Goal: Task Accomplishment & Management: Use online tool/utility

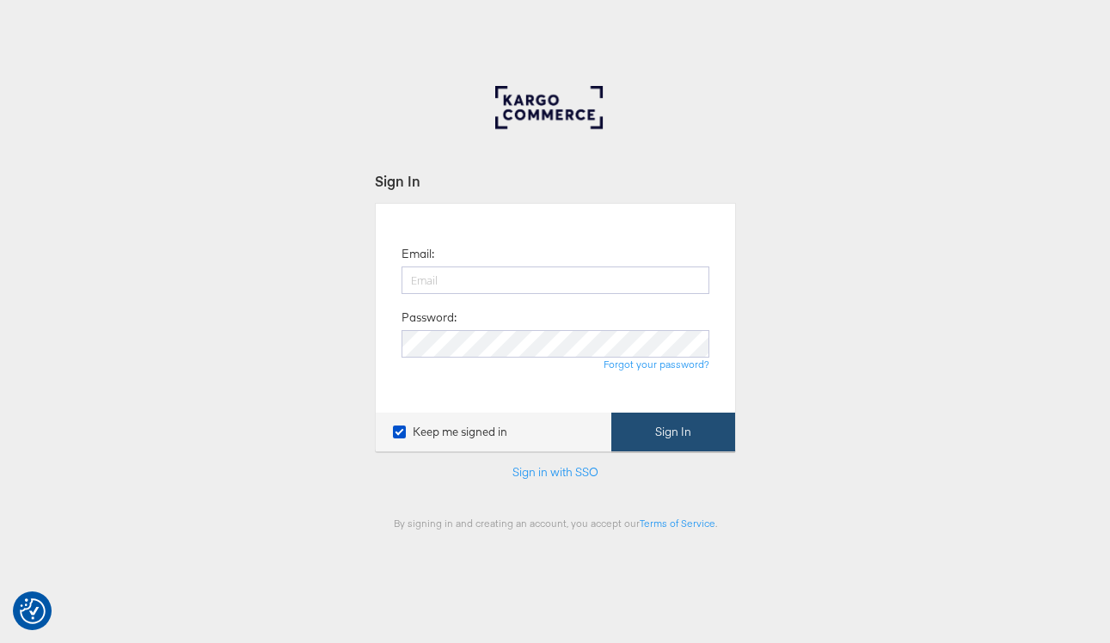
type input "adam.mcgilvray@kargo.com"
click at [645, 422] on button "Sign In" at bounding box center [673, 432] width 124 height 39
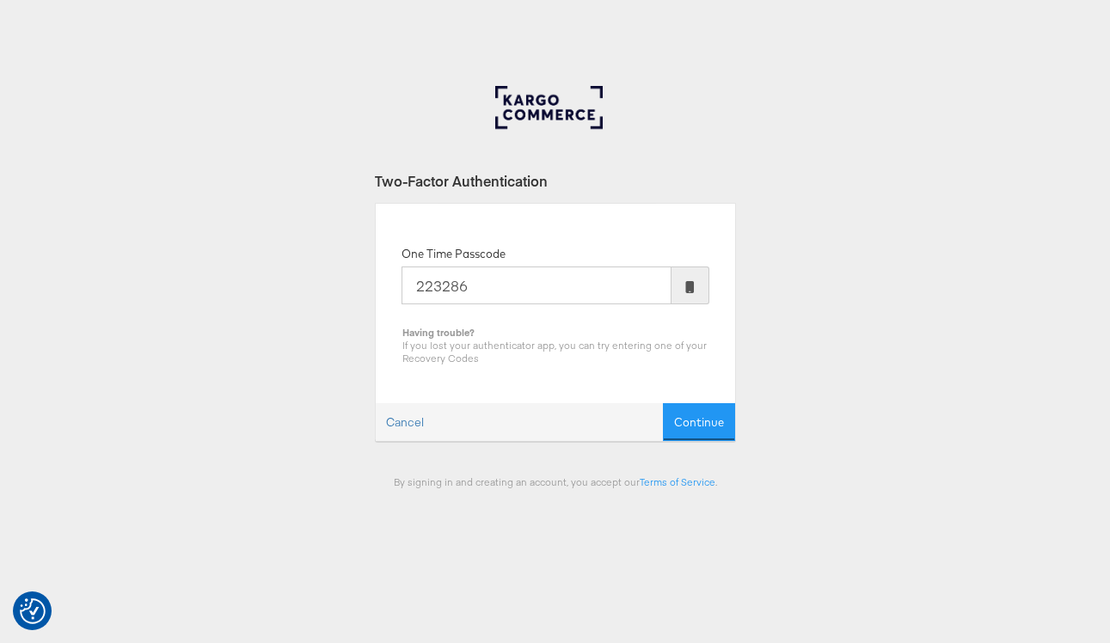
type input "223286"
click at [663, 403] on button "Continue" at bounding box center [699, 422] width 72 height 39
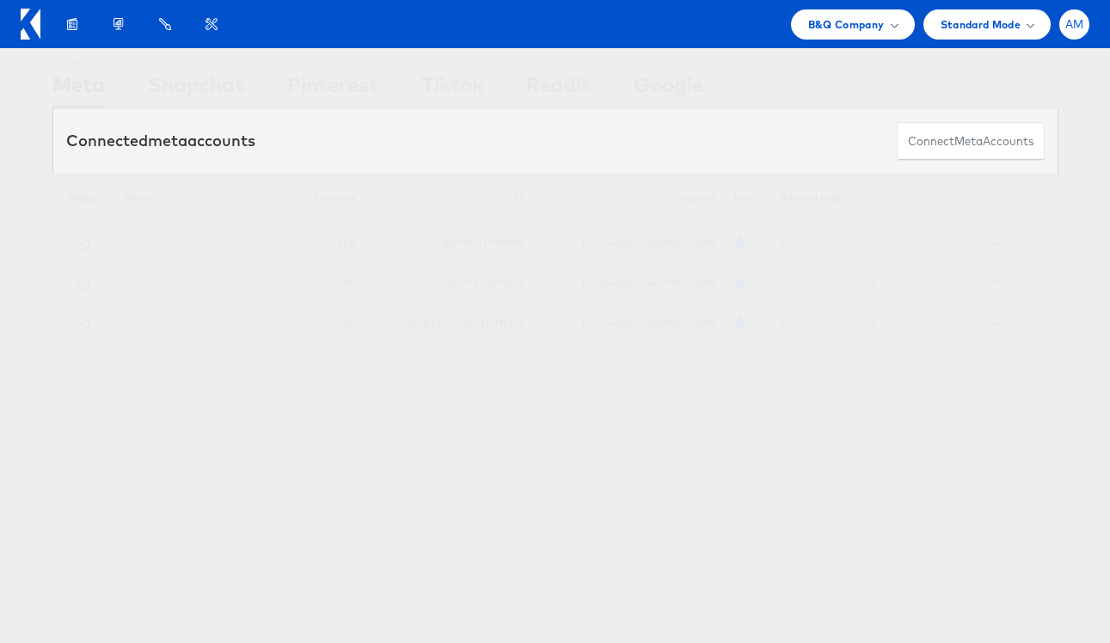
click at [1074, 28] on span "AM" at bounding box center [1074, 24] width 19 height 11
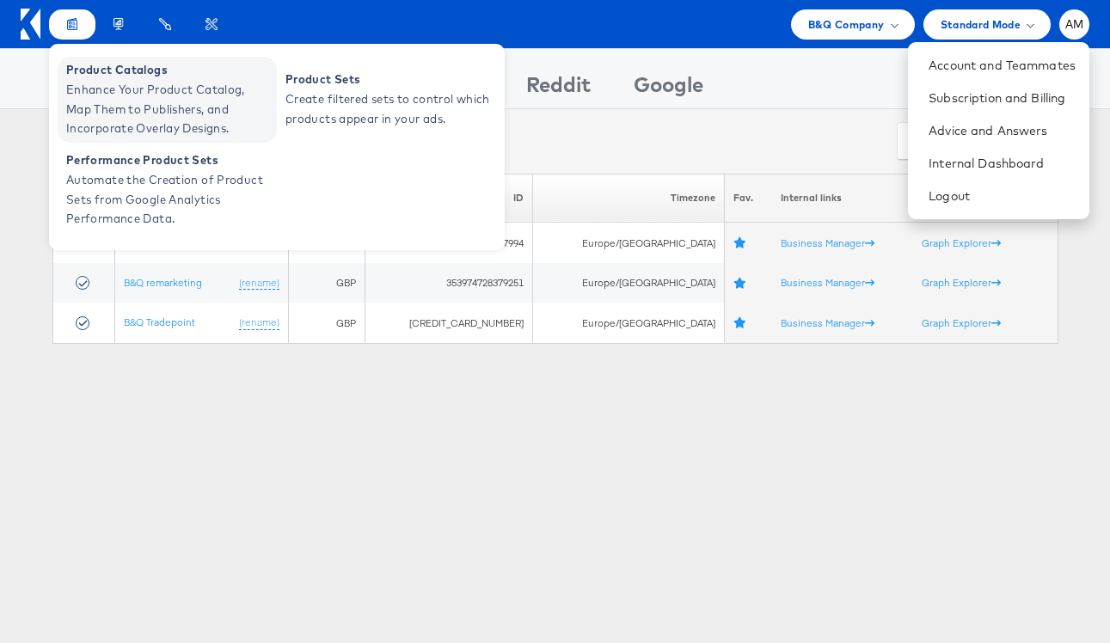
click at [92, 110] on span "Enhance Your Product Catalog, Map Them to Publishers, and Incorporate Overlay D…" at bounding box center [169, 109] width 206 height 58
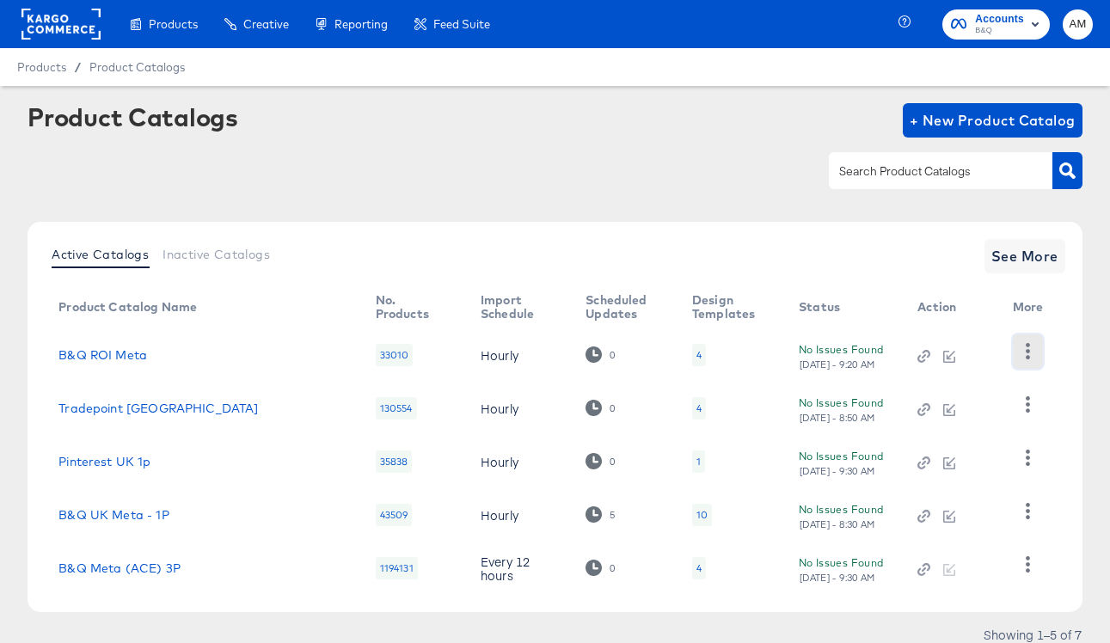
click at [1013, 343] on button "button" at bounding box center [1028, 351] width 30 height 34
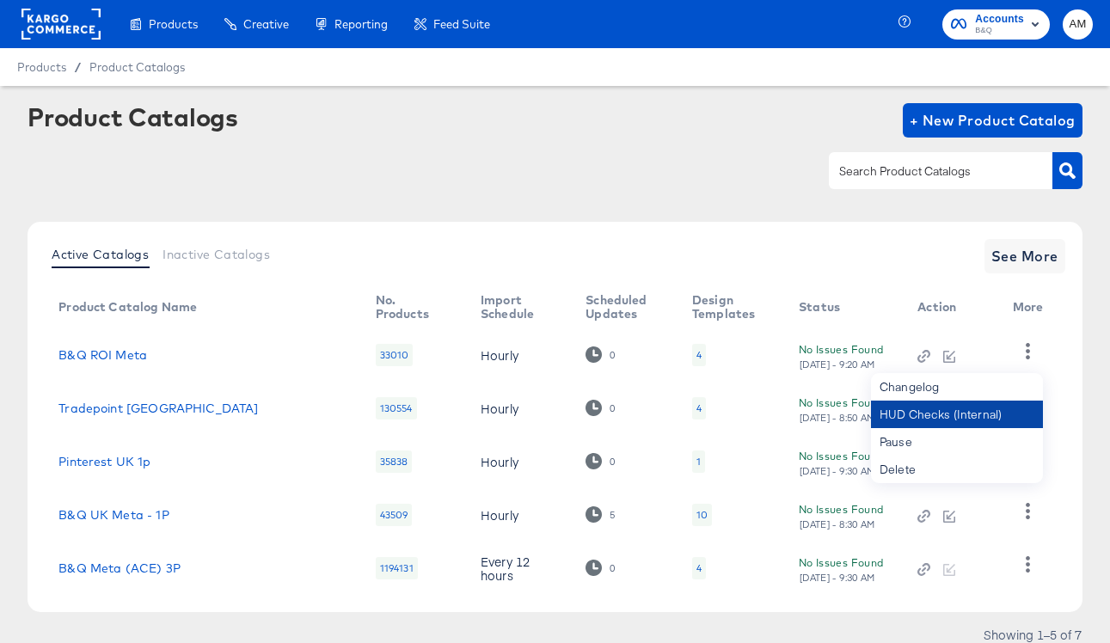
click at [892, 422] on div "HUD Checks (Internal)" at bounding box center [957, 415] width 172 height 28
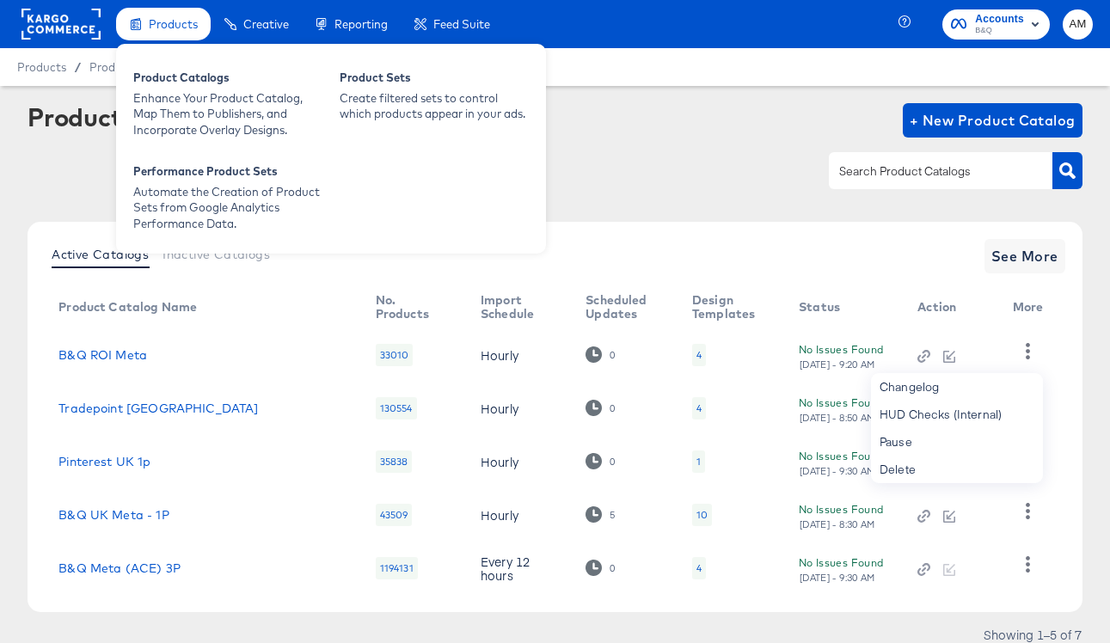
click at [182, 19] on span "Products" at bounding box center [173, 24] width 49 height 14
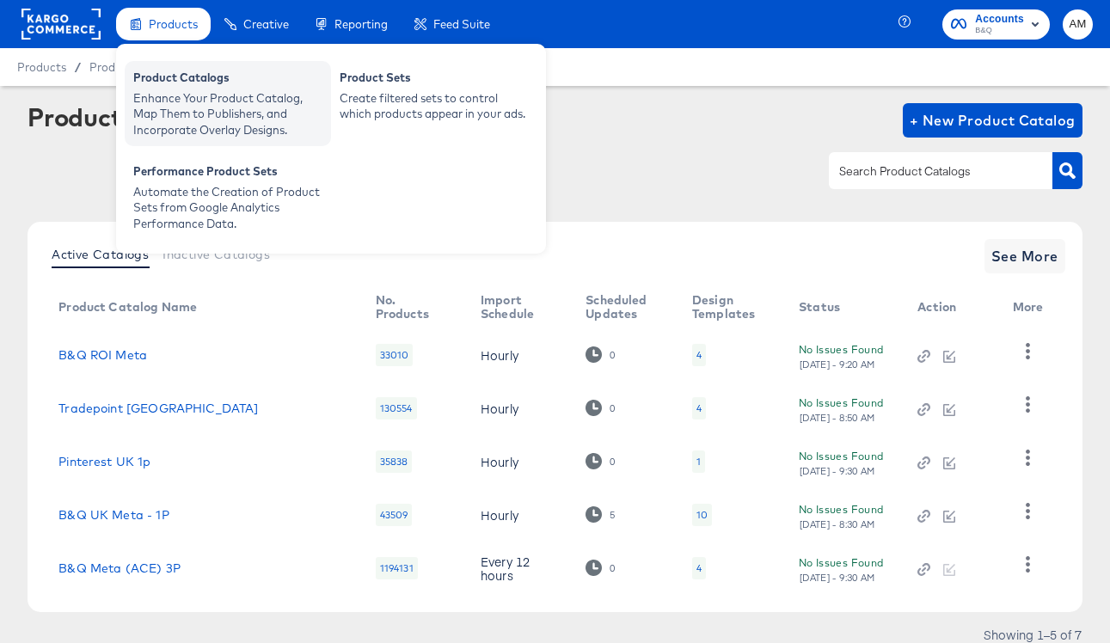
click at [205, 107] on div "Enhance Your Product Catalog, Map Them to Publishers, and Incorporate Overlay D…" at bounding box center [227, 114] width 189 height 48
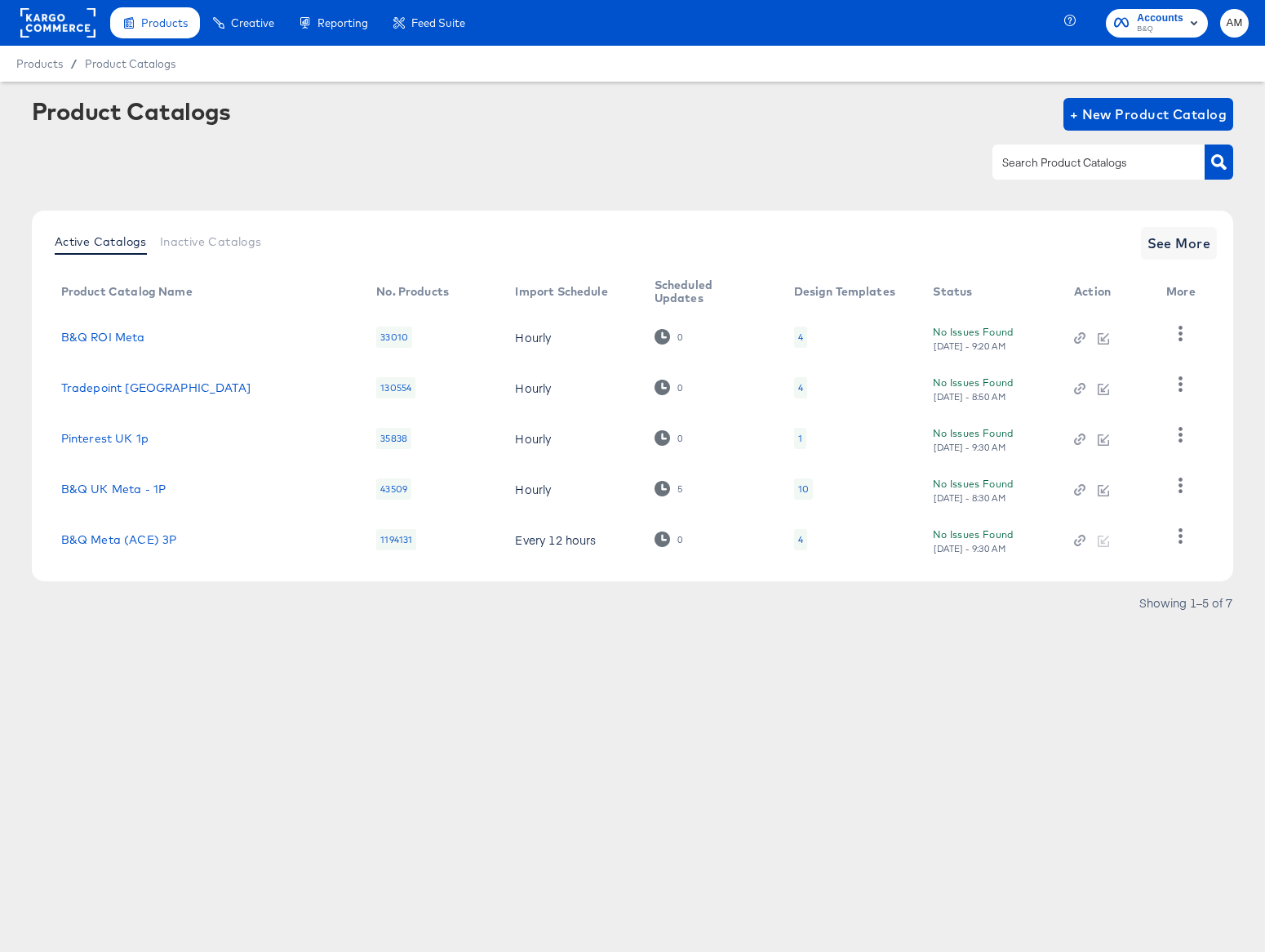
click at [1052, 18] on span "Accounts" at bounding box center [1160, 18] width 47 height 17
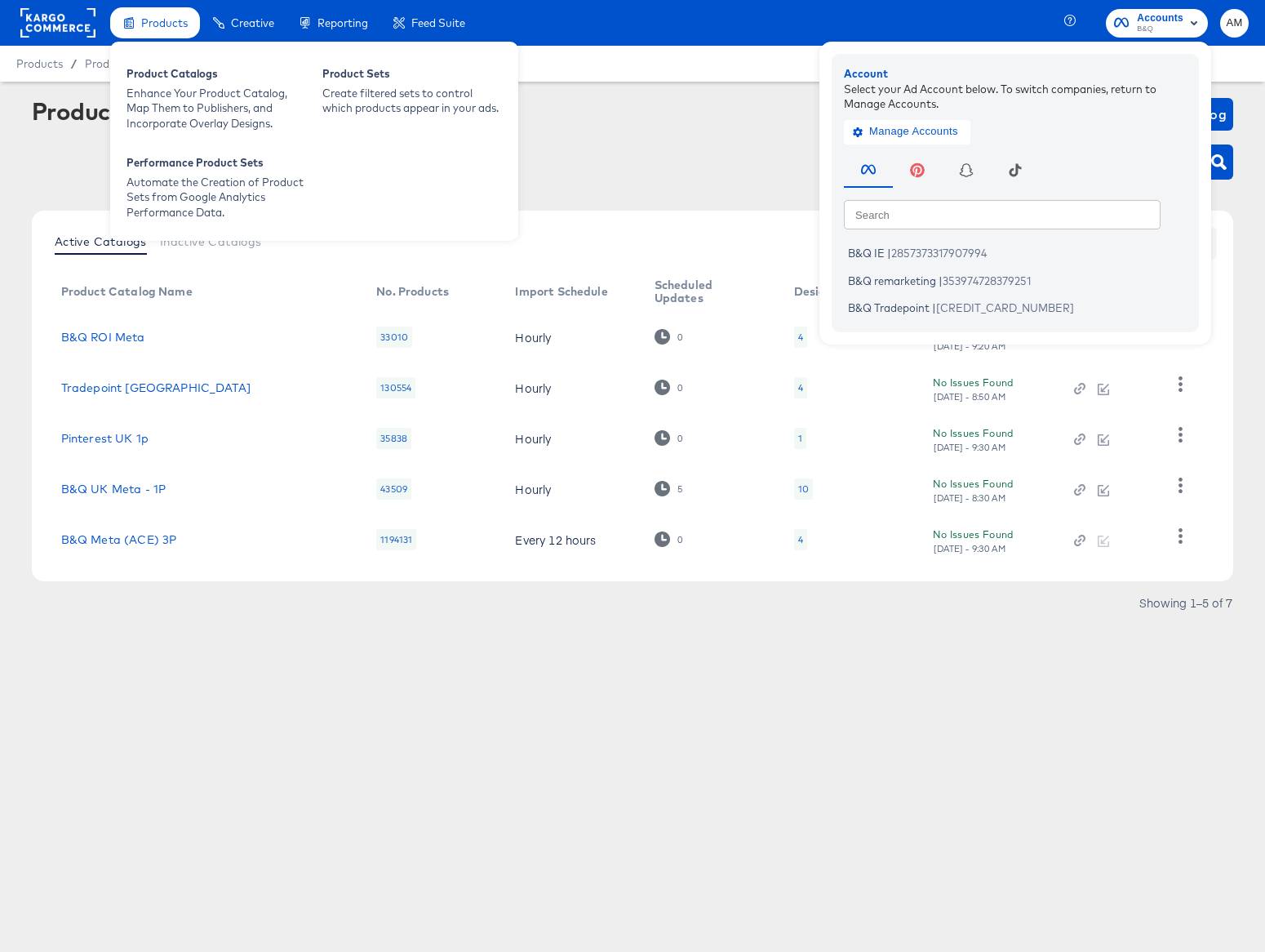
click at [151, 31] on div "Products" at bounding box center [155, 24] width 90 height 32
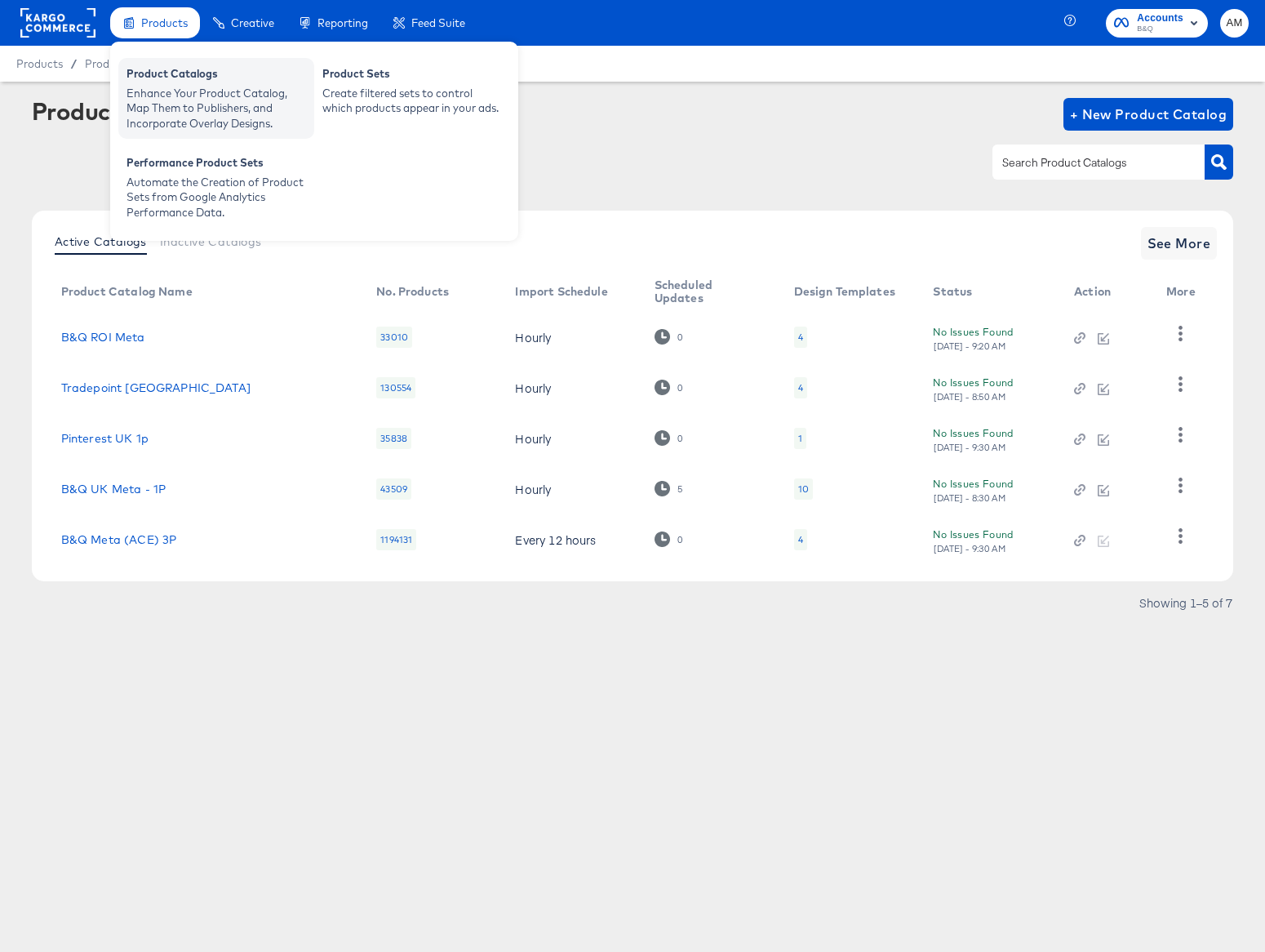
click at [168, 90] on div "Enhance Your Product Catalog, Map Them to Publishers, and Incorporate Overlay D…" at bounding box center [215, 108] width 179 height 46
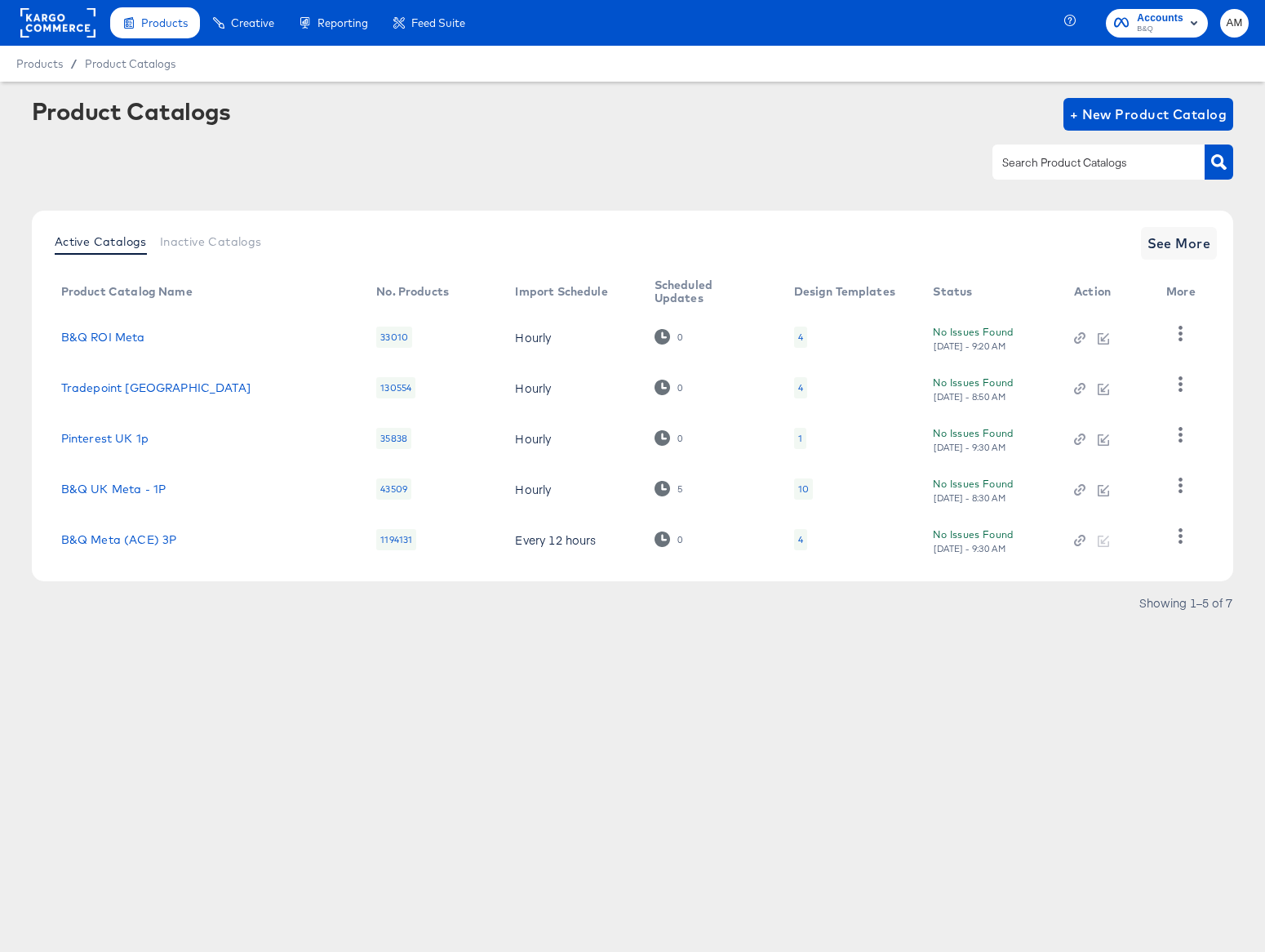
click at [78, 23] on rect at bounding box center [57, 23] width 75 height 29
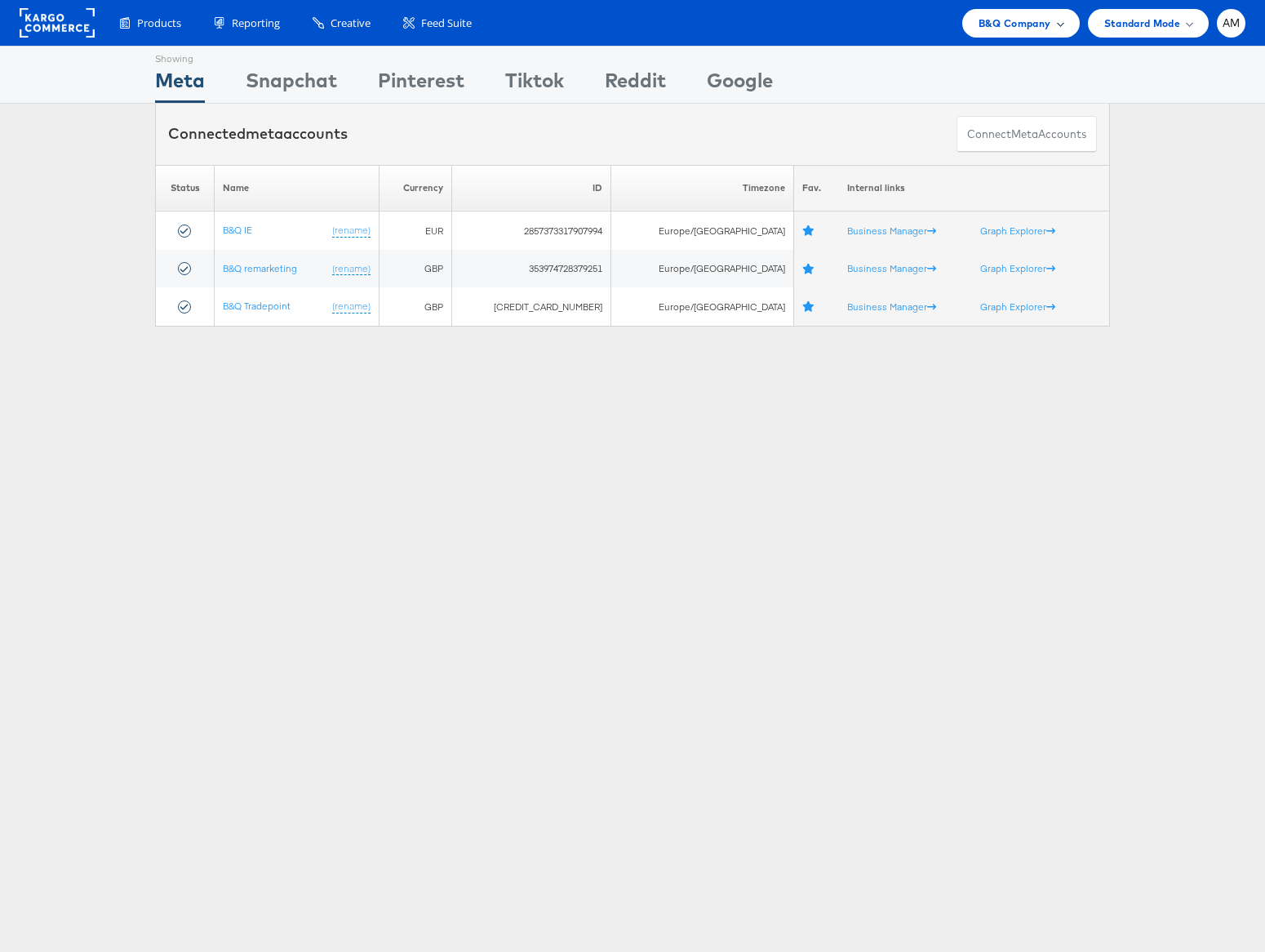
click at [1010, 23] on span "B&Q Company" at bounding box center [1014, 23] width 73 height 17
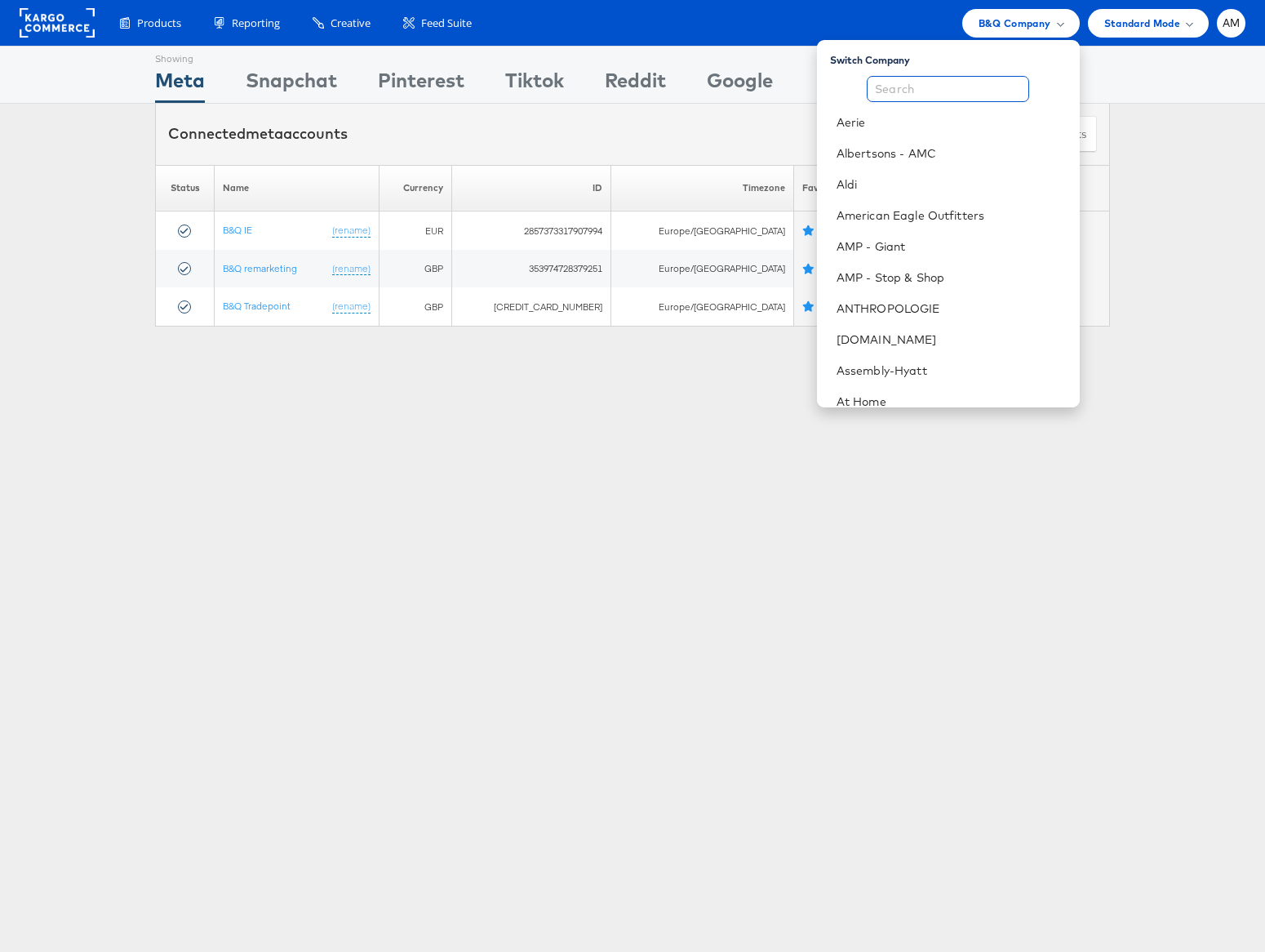
click at [963, 84] on input "text" at bounding box center [947, 89] width 162 height 27
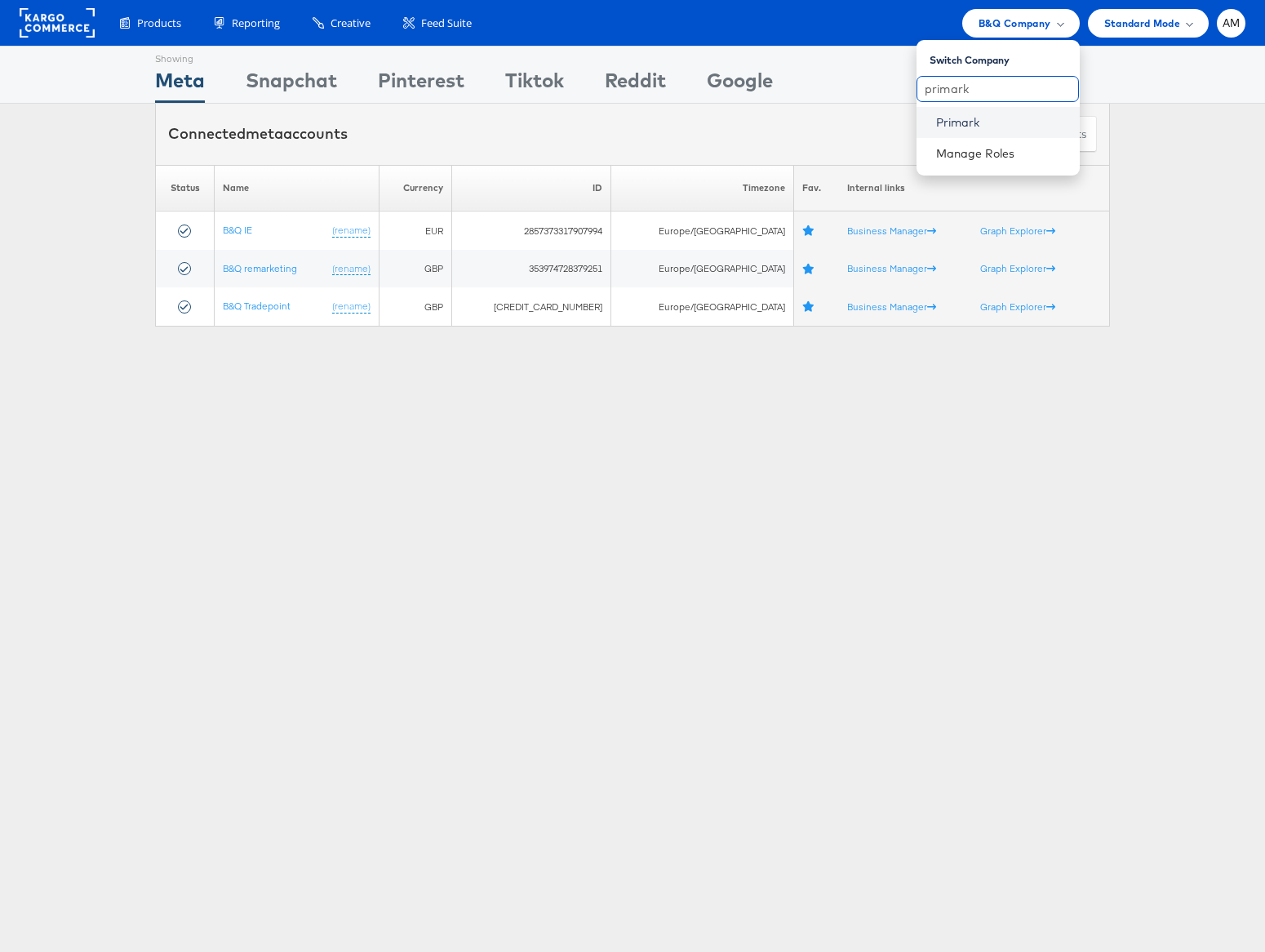
type input "primark"
click at [965, 118] on link "Primark" at bounding box center [1001, 121] width 131 height 16
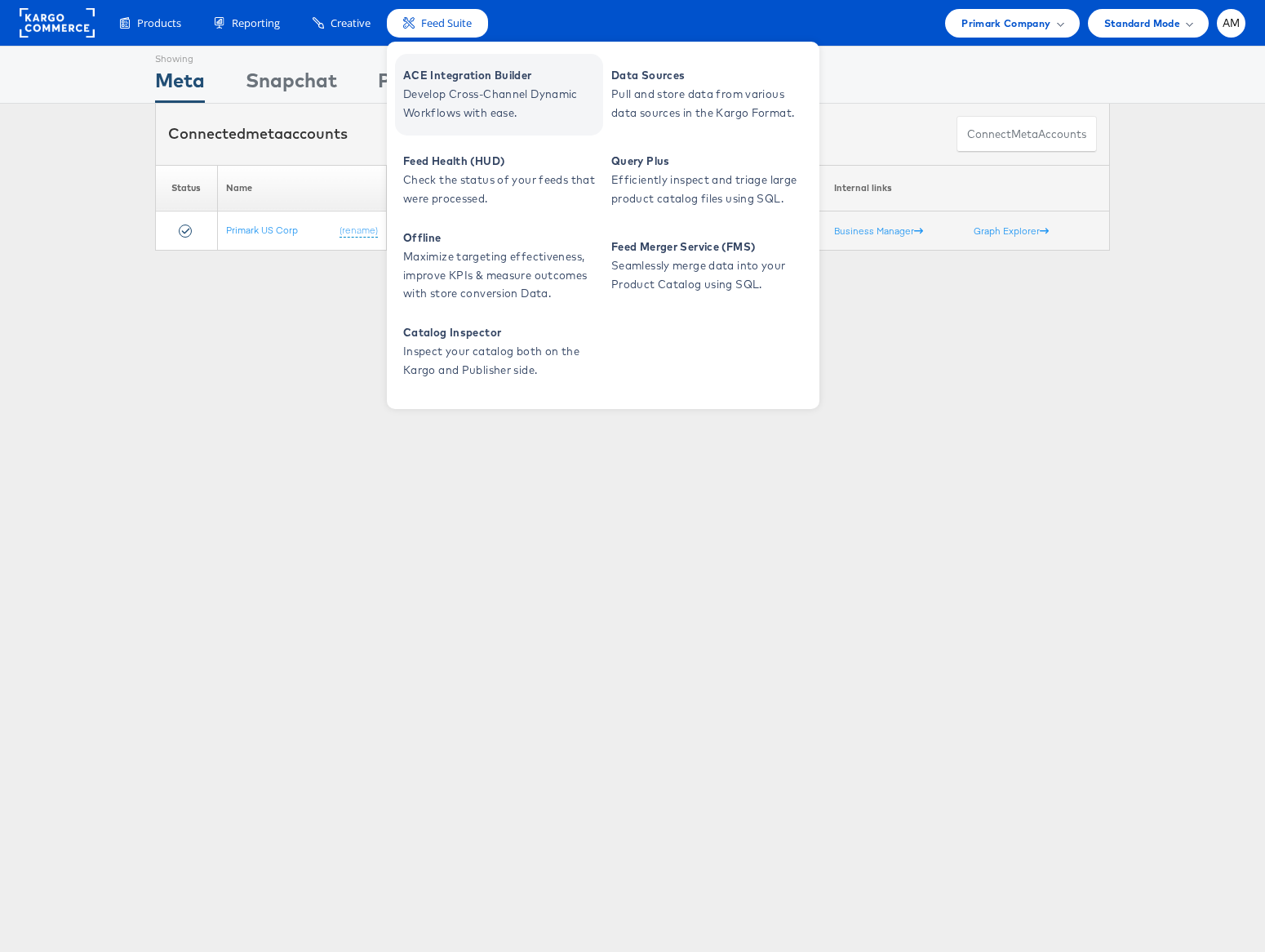
click at [452, 75] on span "ACE Integration Builder" at bounding box center [501, 76] width 195 height 19
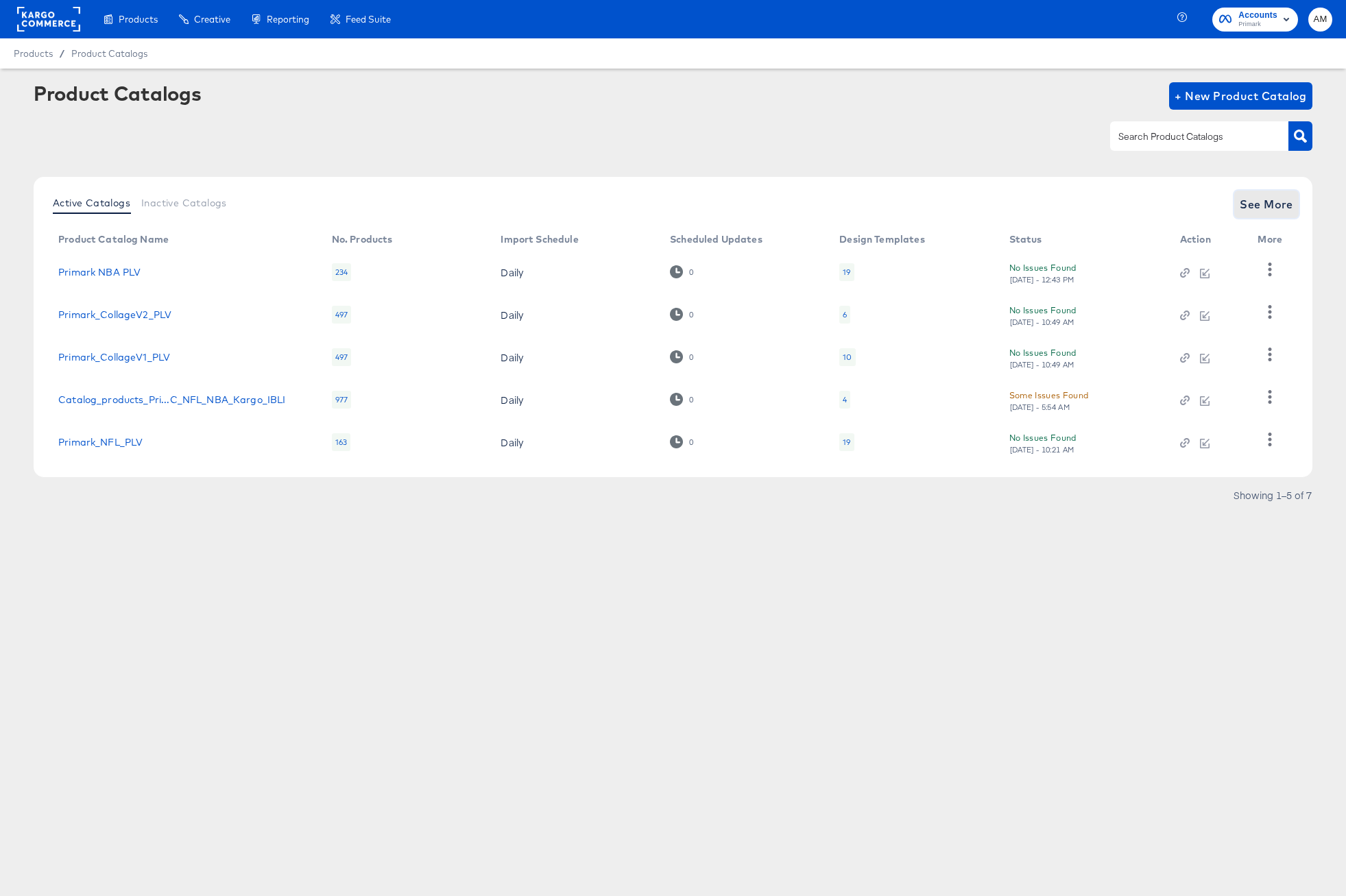
click at [1265, 199] on span "See More" at bounding box center [1266, 204] width 53 height 19
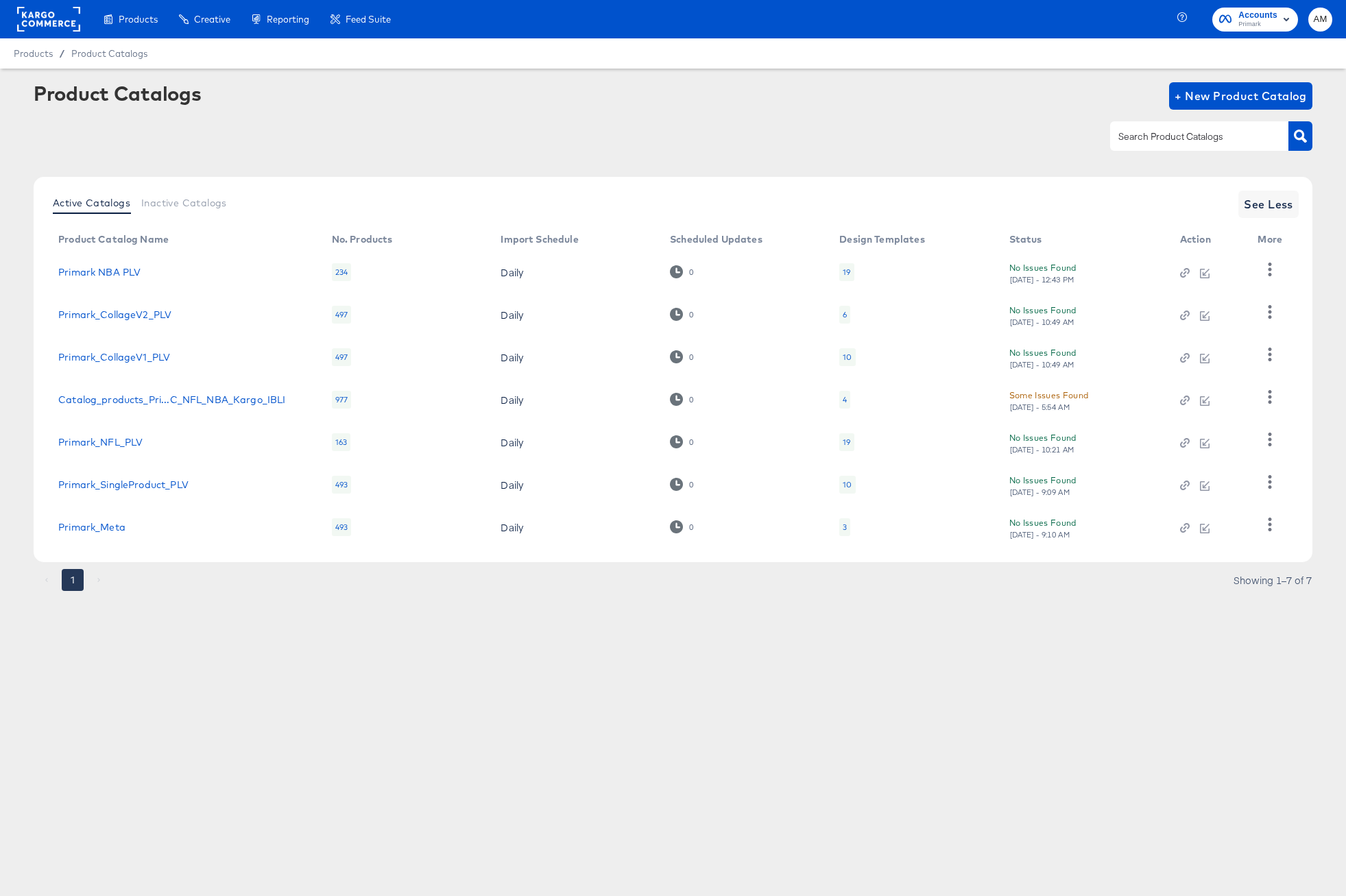
click at [1054, 395] on div "Some Issues Found" at bounding box center [1049, 395] width 80 height 14
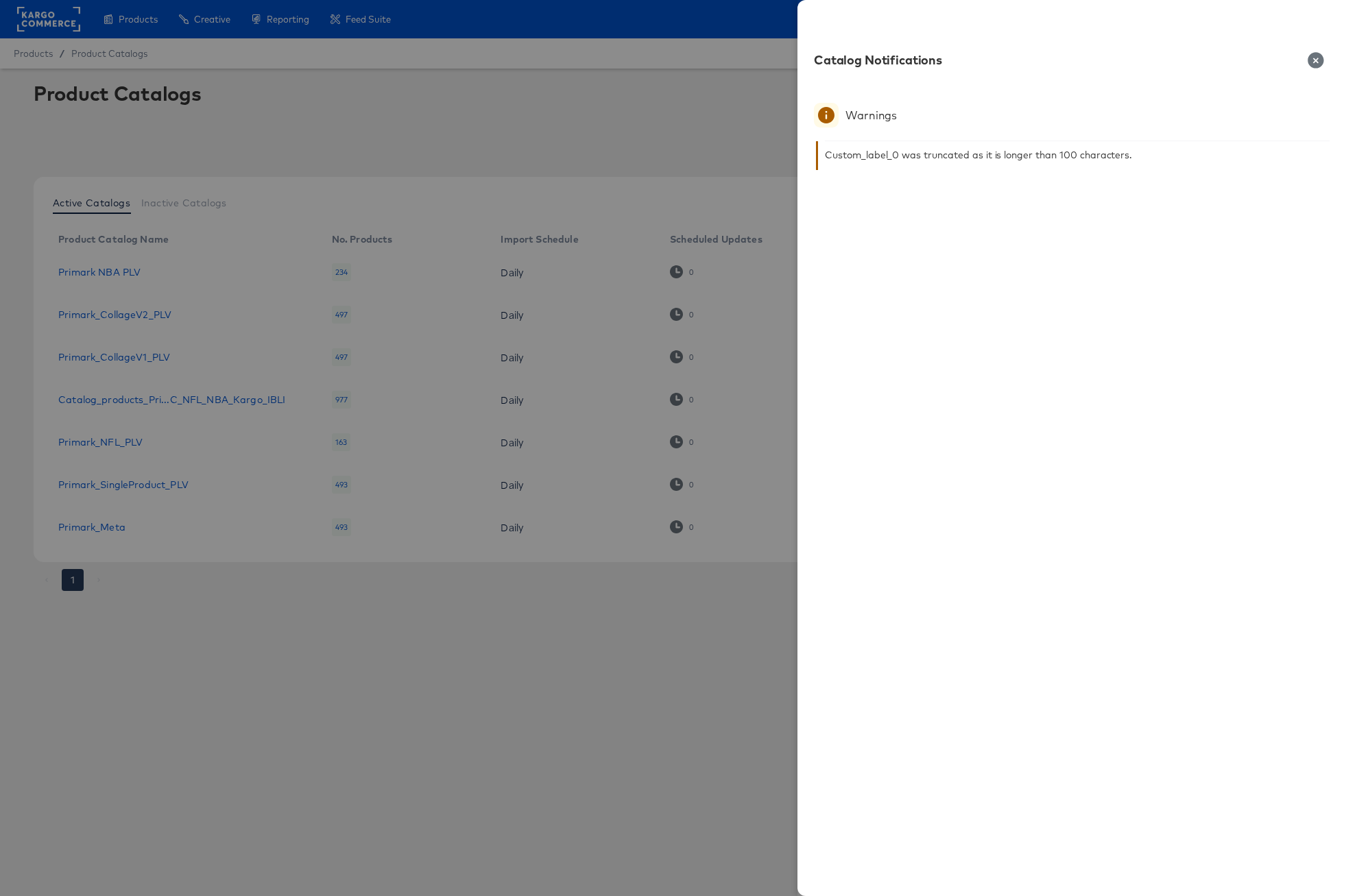
click at [1318, 60] on icon "button" at bounding box center [1316, 60] width 16 height 16
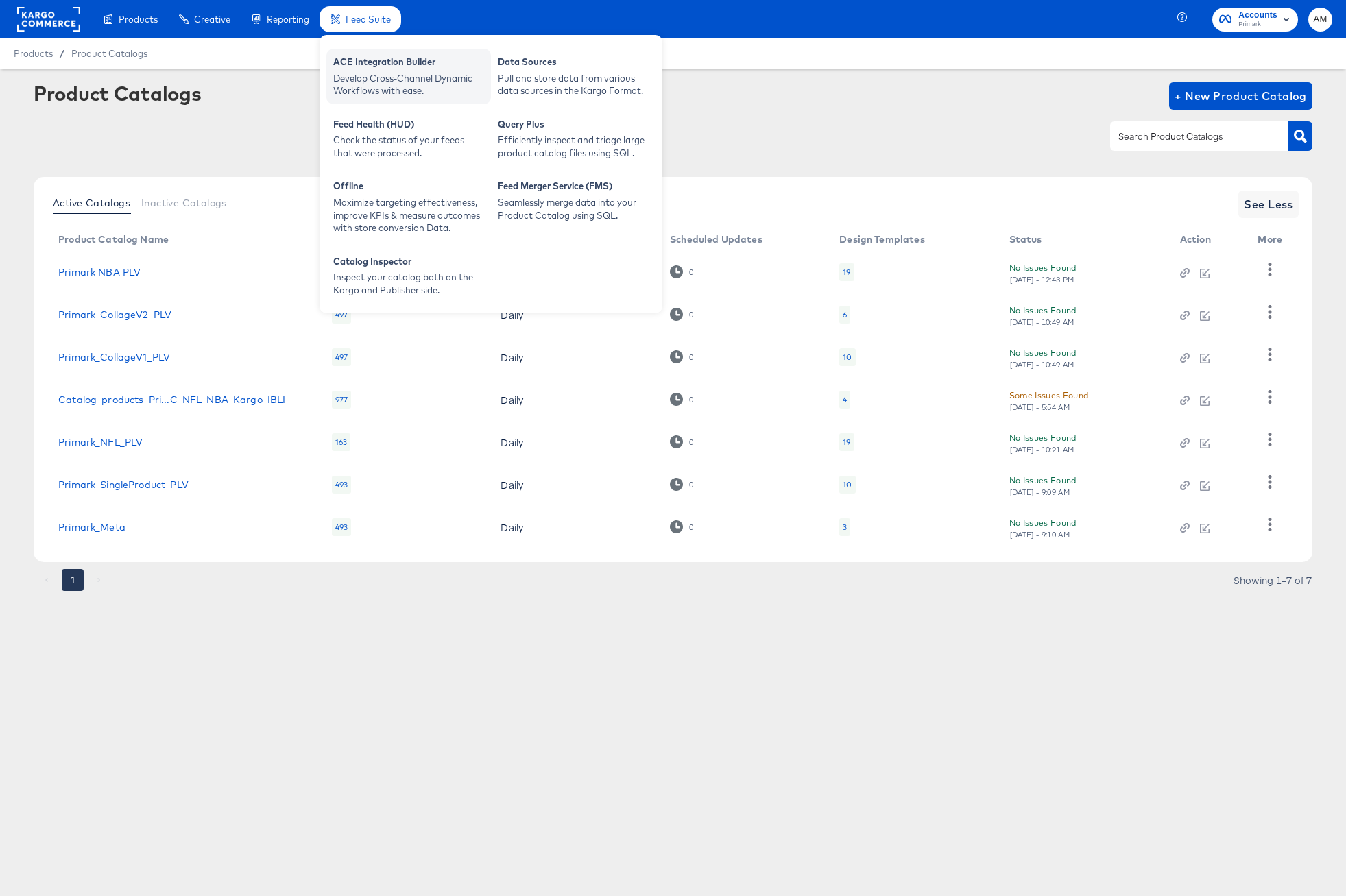
click at [392, 69] on div "ACE Integration Builder" at bounding box center [408, 64] width 151 height 17
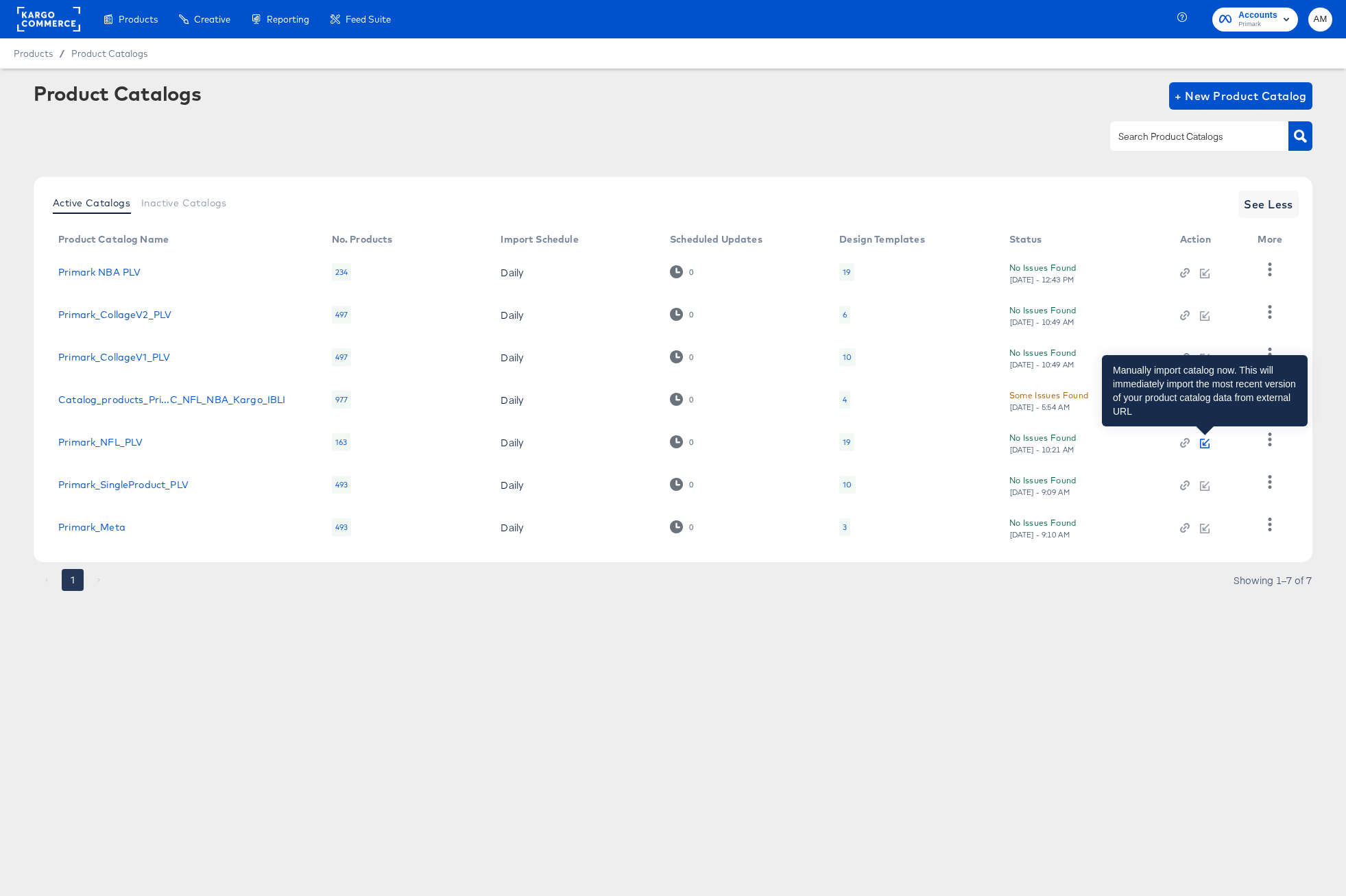
click at [1209, 443] on icon "button" at bounding box center [1205, 443] width 10 height 10
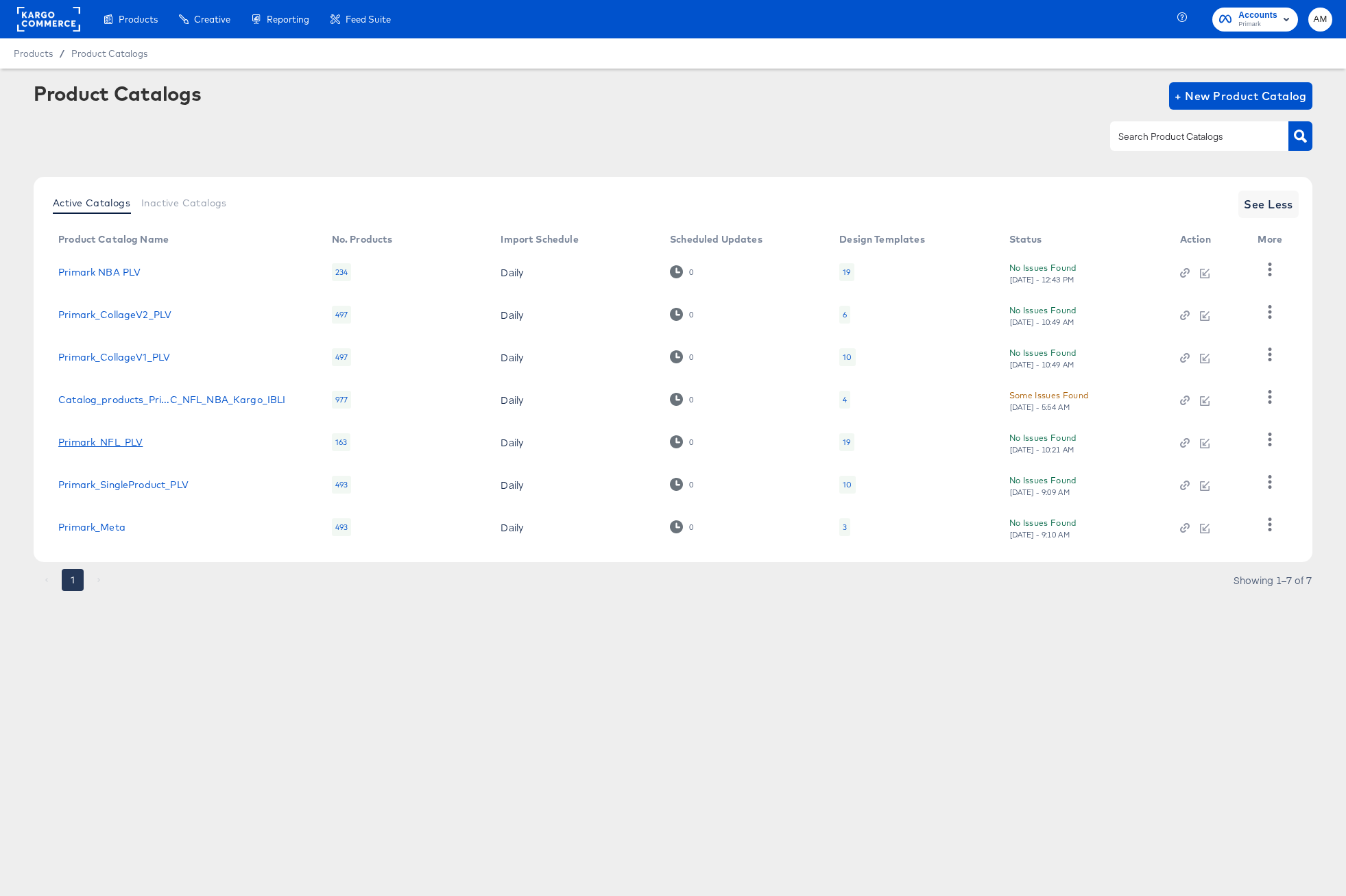
click at [95, 445] on link "Primark_NFL_PLV" at bounding box center [100, 442] width 85 height 11
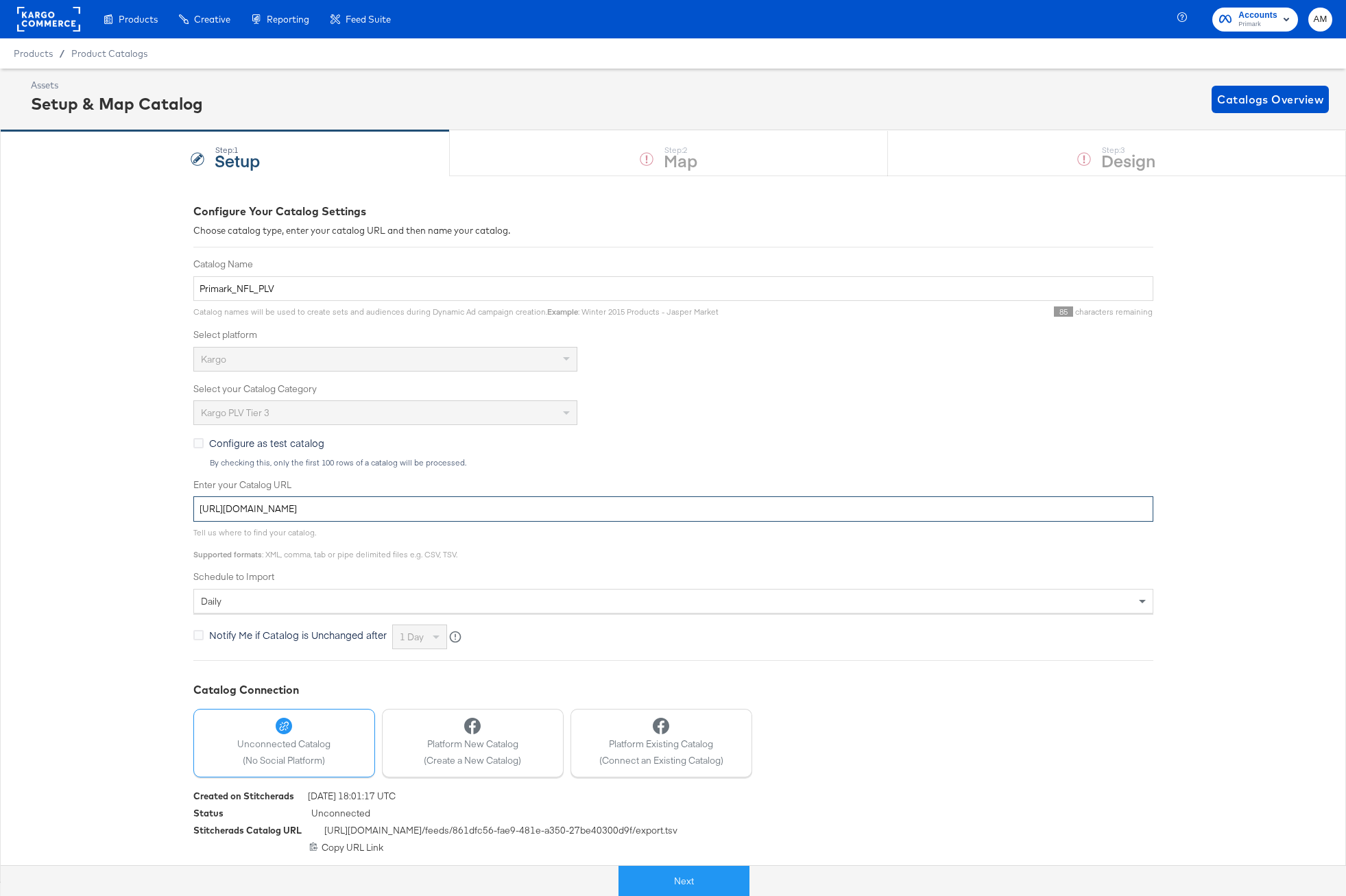
drag, startPoint x: 563, startPoint y: 509, endPoint x: -4, endPoint y: 489, distance: 567.4
click at [0, 489] on html "Products Products Product Catalogs Enhance Your Product Catalog, Map Them to Pu…" at bounding box center [673, 448] width 1346 height 896
paste input "55"
type input "https://ace.stitcherads.com/exports/1455/universal/none/universal/export.tsv.gz"
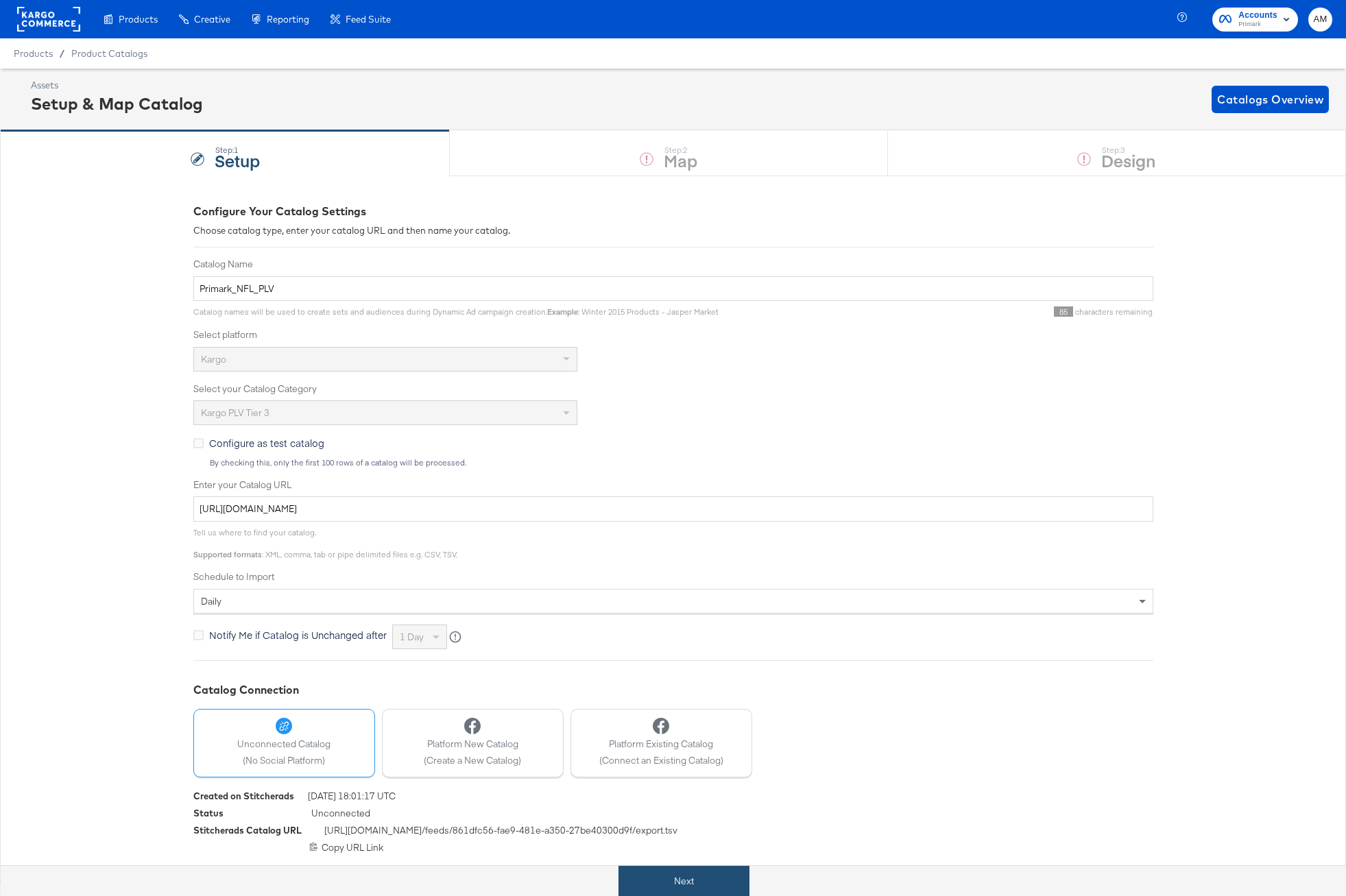
click at [683, 875] on button "Next" at bounding box center [684, 881] width 131 height 31
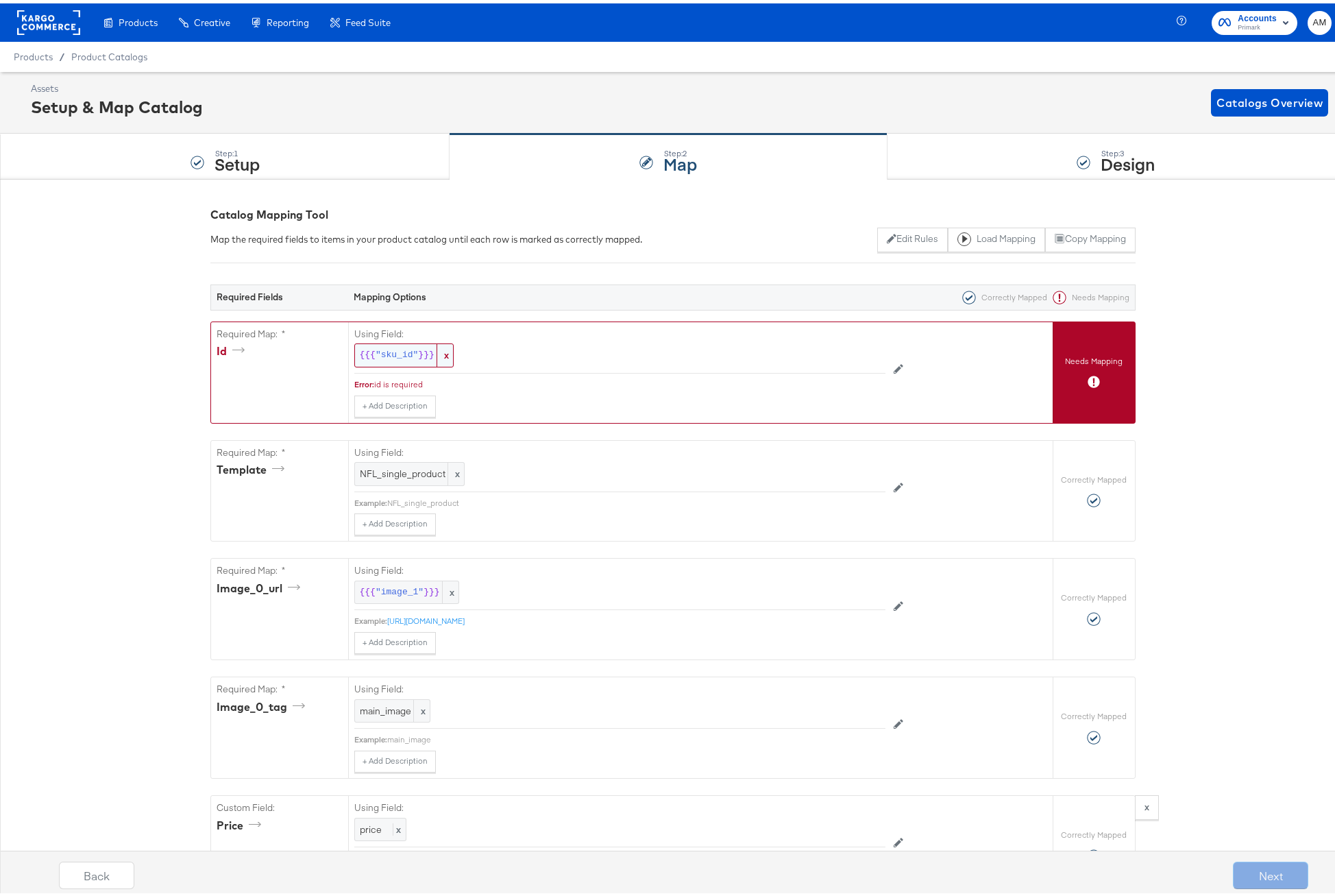
click at [395, 352] on span ""sku_id"" at bounding box center [396, 352] width 42 height 13
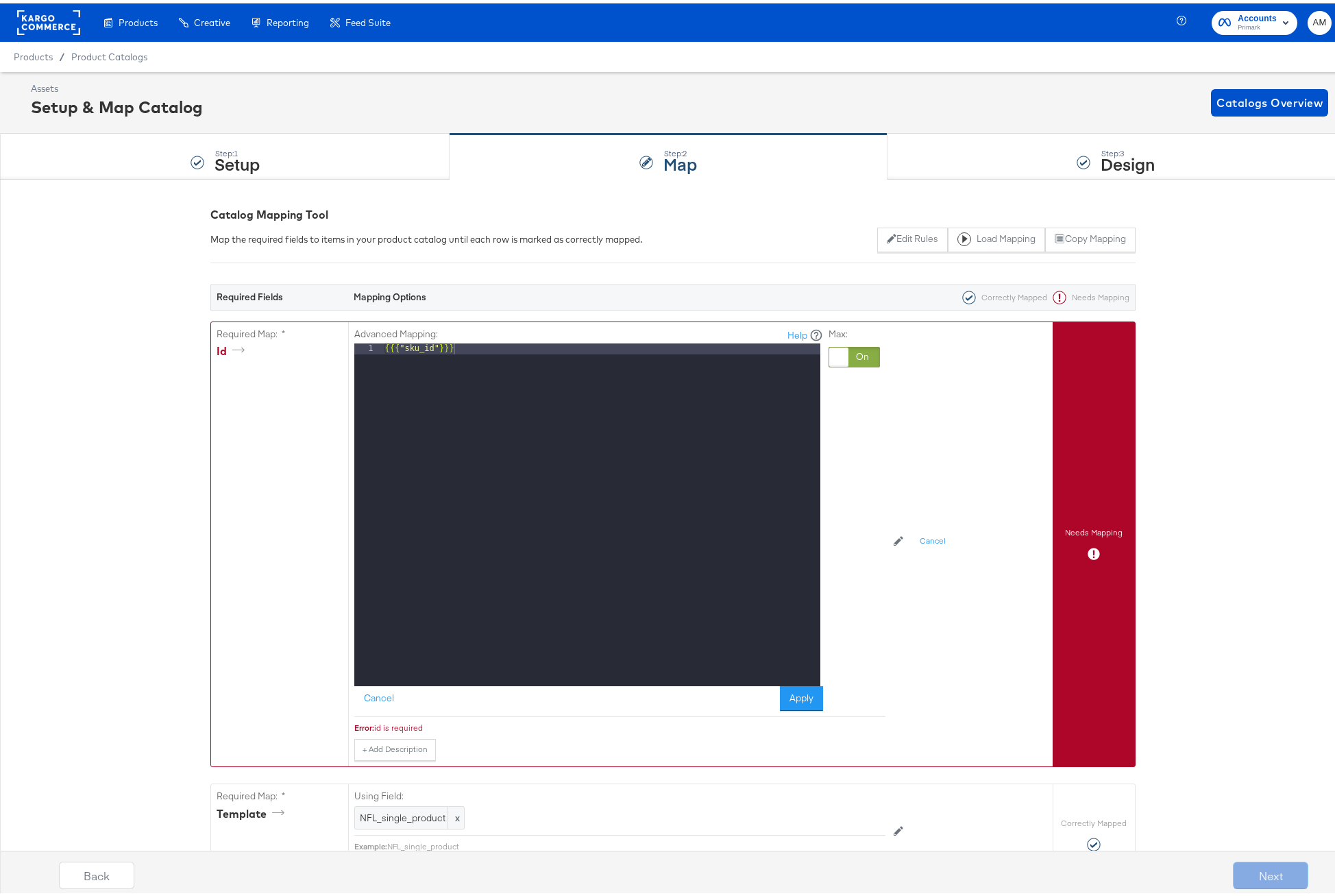
drag, startPoint x: 851, startPoint y: 356, endPoint x: 829, endPoint y: 355, distance: 22.0
click at [851, 356] on div at bounding box center [854, 354] width 51 height 21
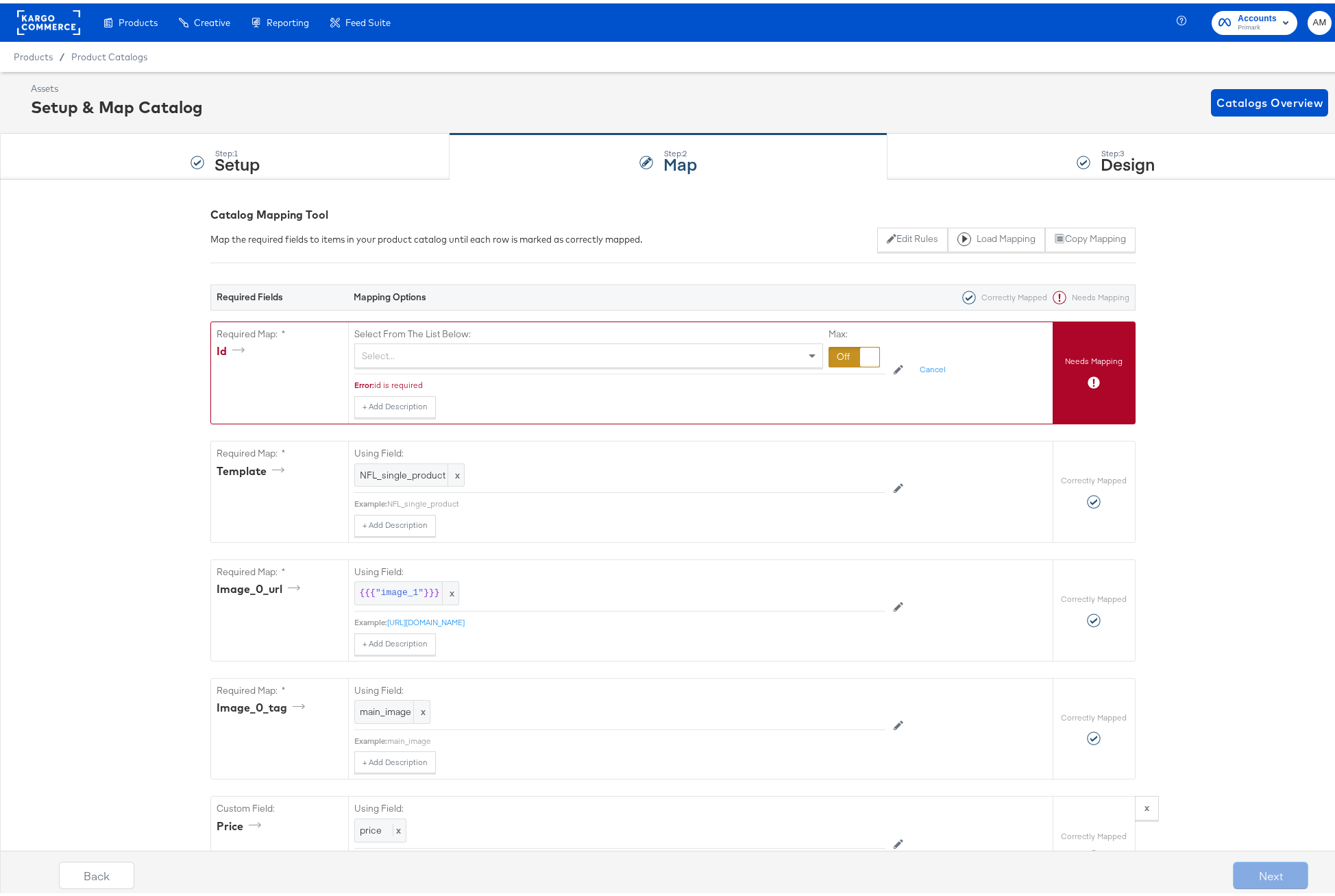
click at [435, 348] on div "Select..." at bounding box center [588, 352] width 467 height 23
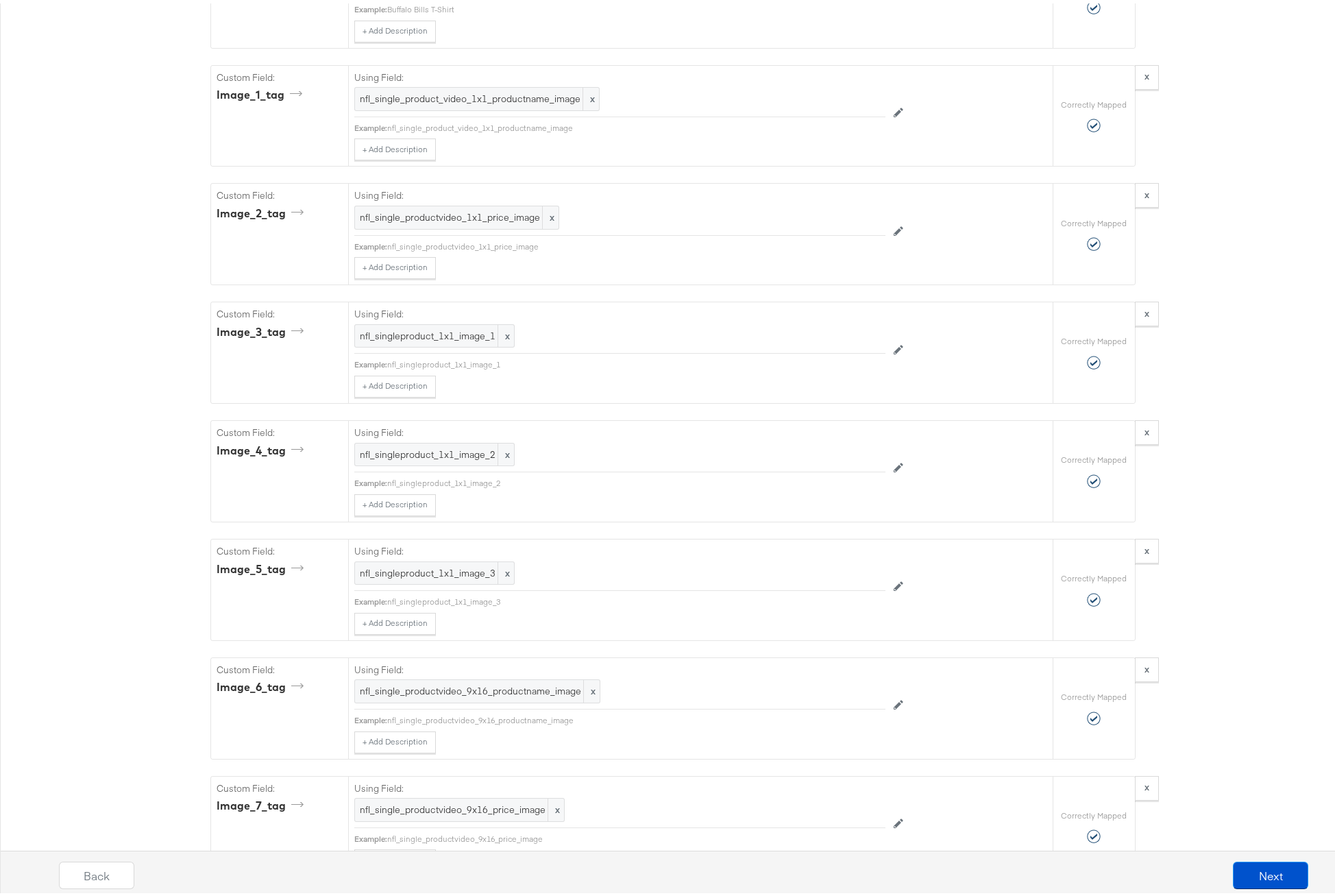
scroll to position [1464, 0]
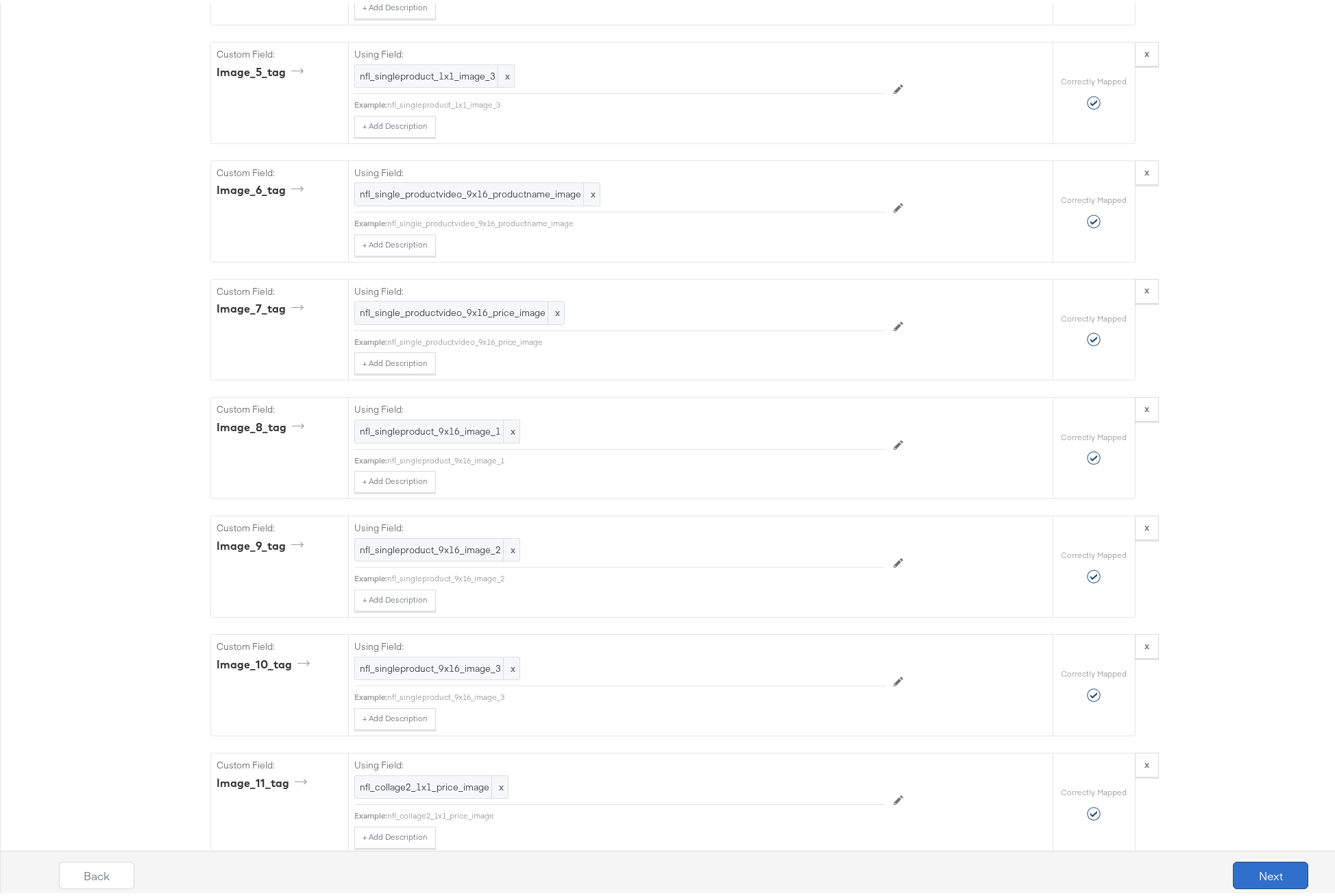
click at [1255, 873] on button "Next" at bounding box center [1270, 871] width 76 height 27
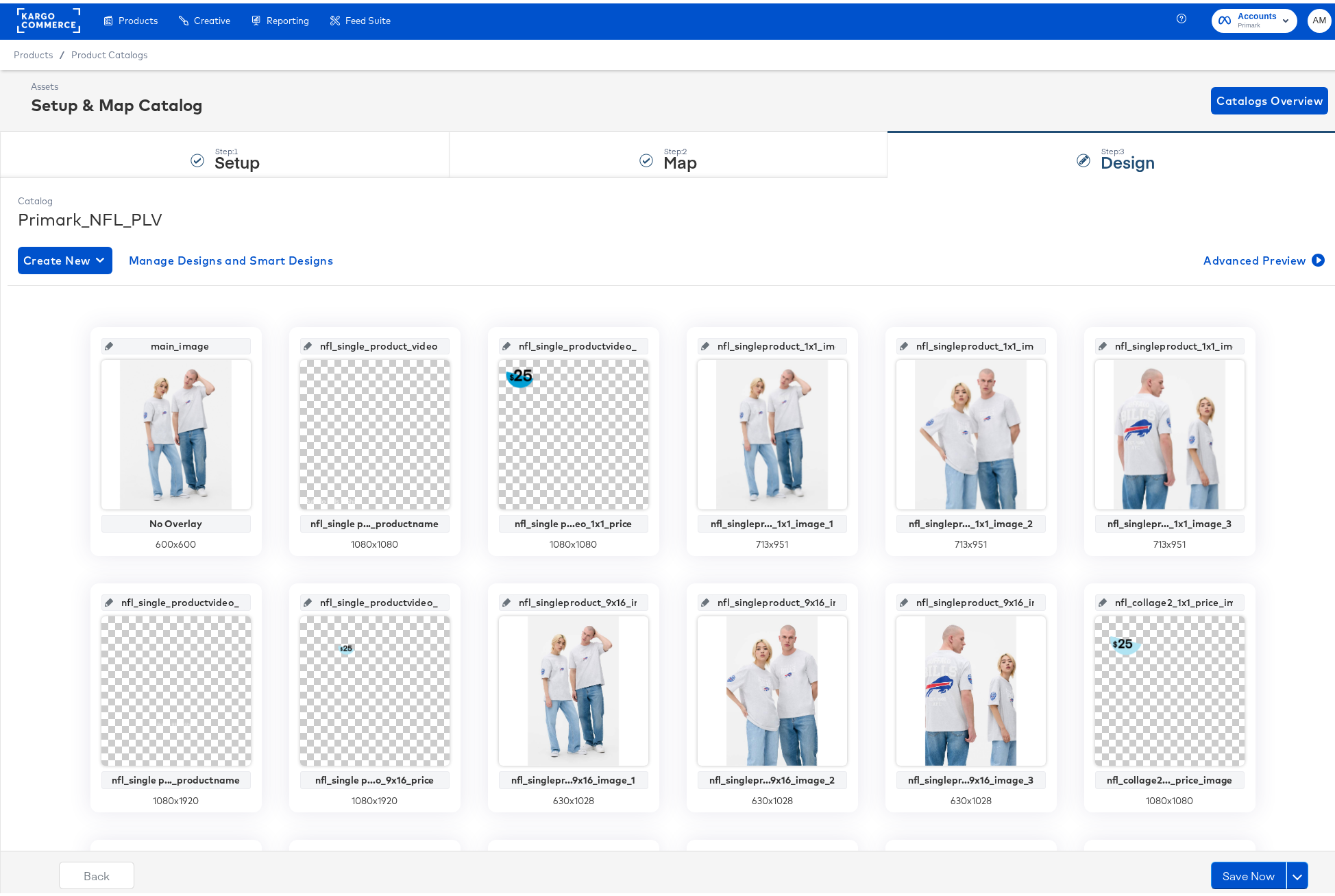
scroll to position [2, 0]
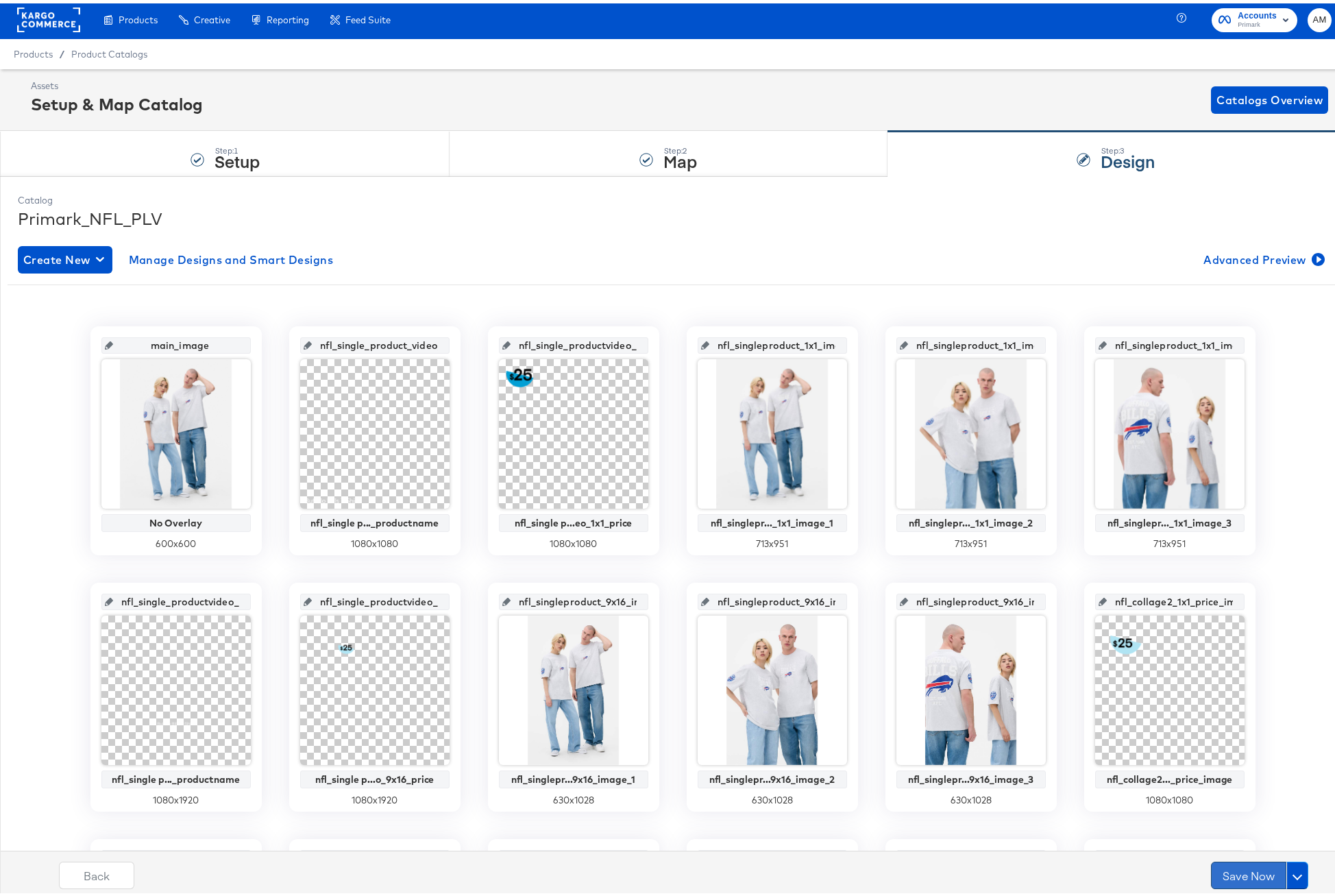
click at [1240, 872] on button "Save Now" at bounding box center [1248, 871] width 76 height 27
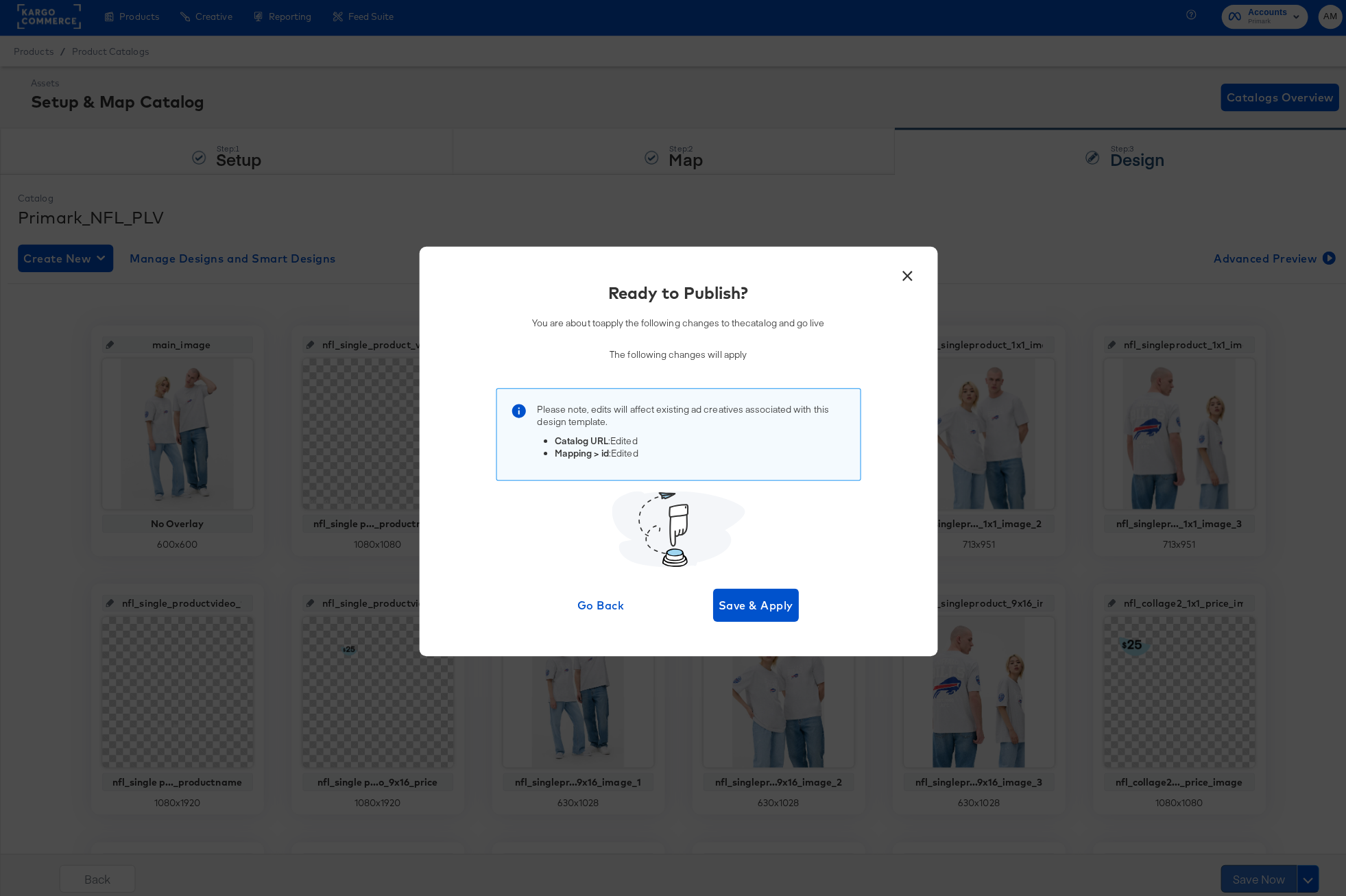
scroll to position [0, 0]
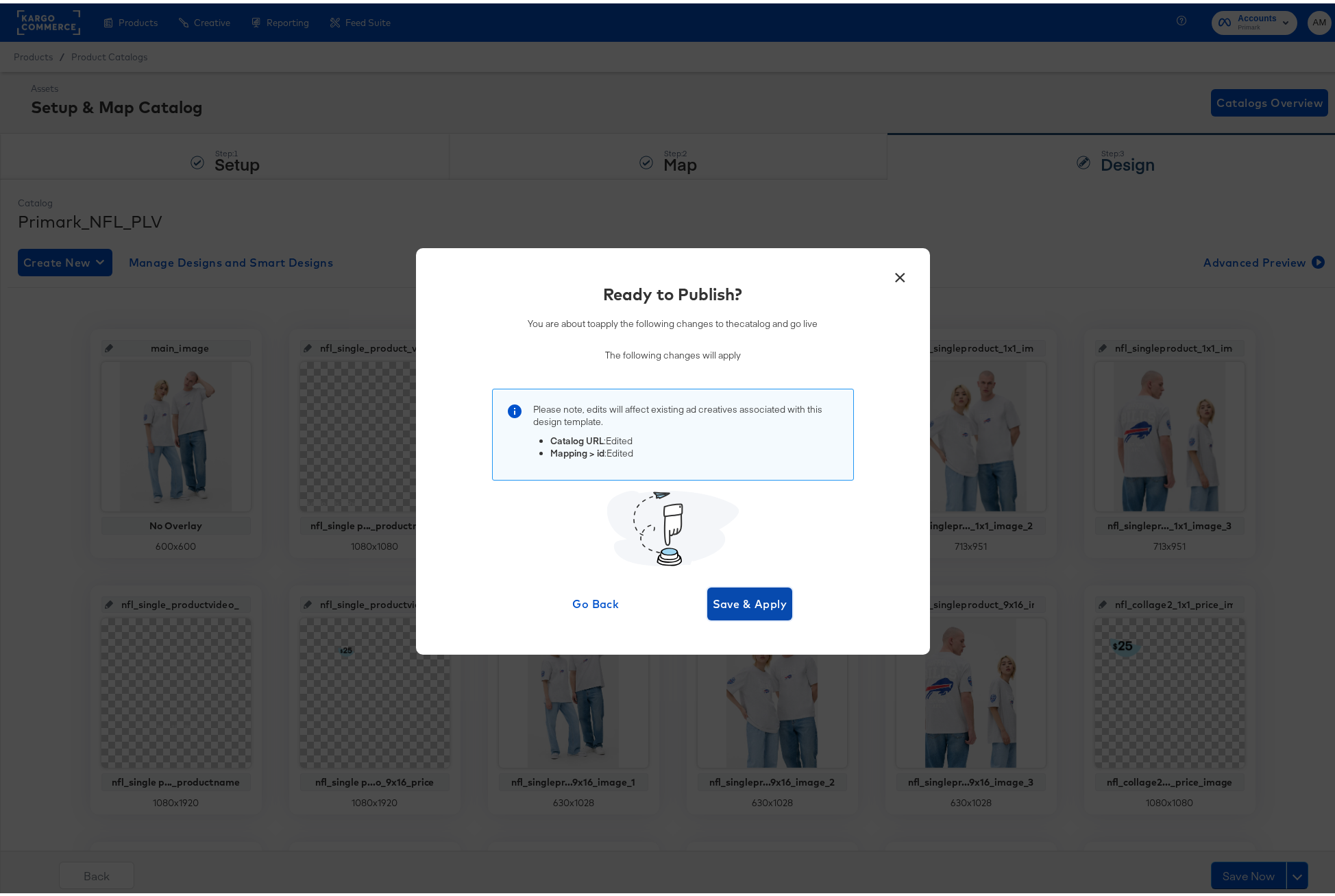
click at [744, 602] on span "Save & Apply" at bounding box center [750, 600] width 75 height 19
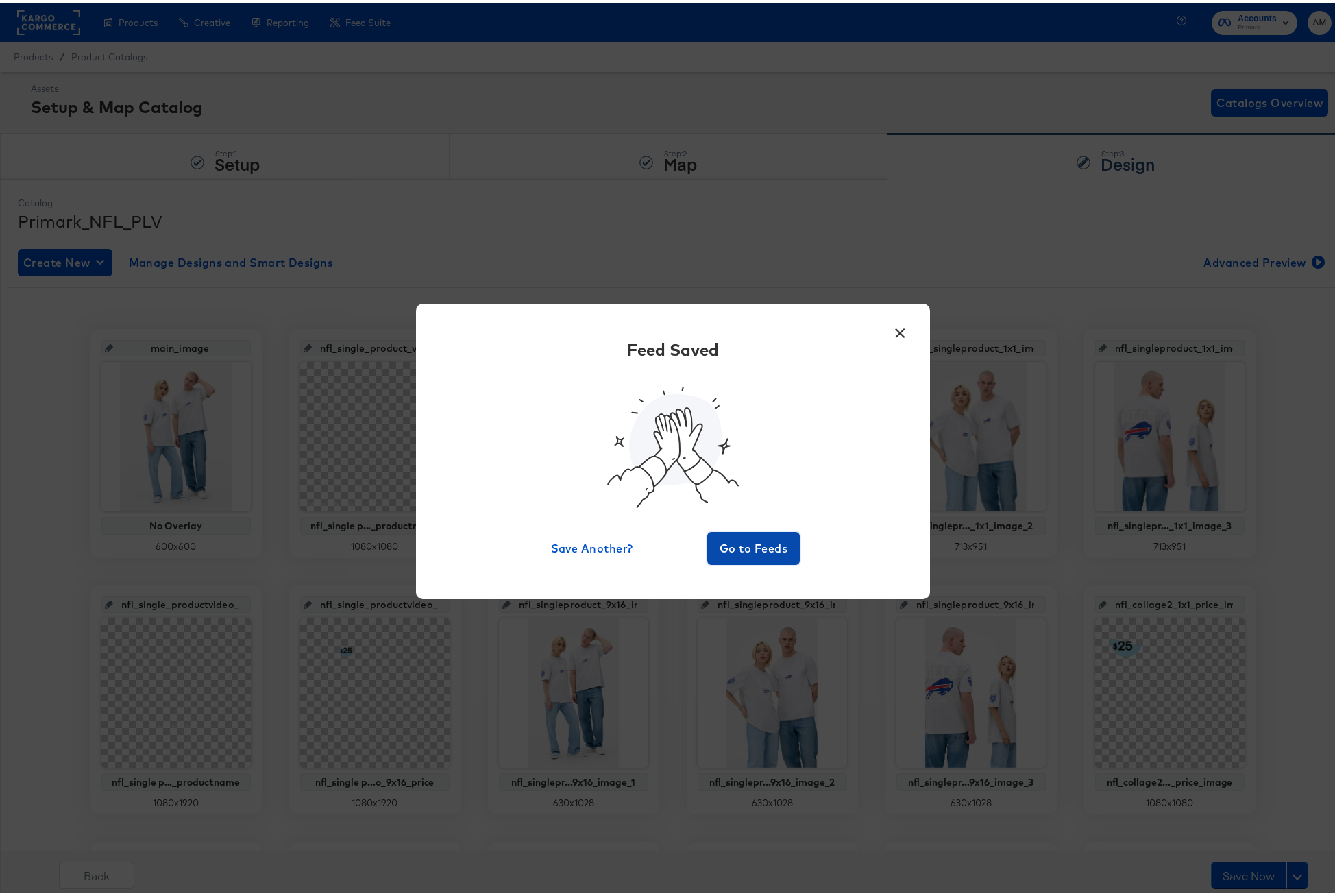
click at [756, 560] on button "Go to Feeds" at bounding box center [753, 544] width 93 height 33
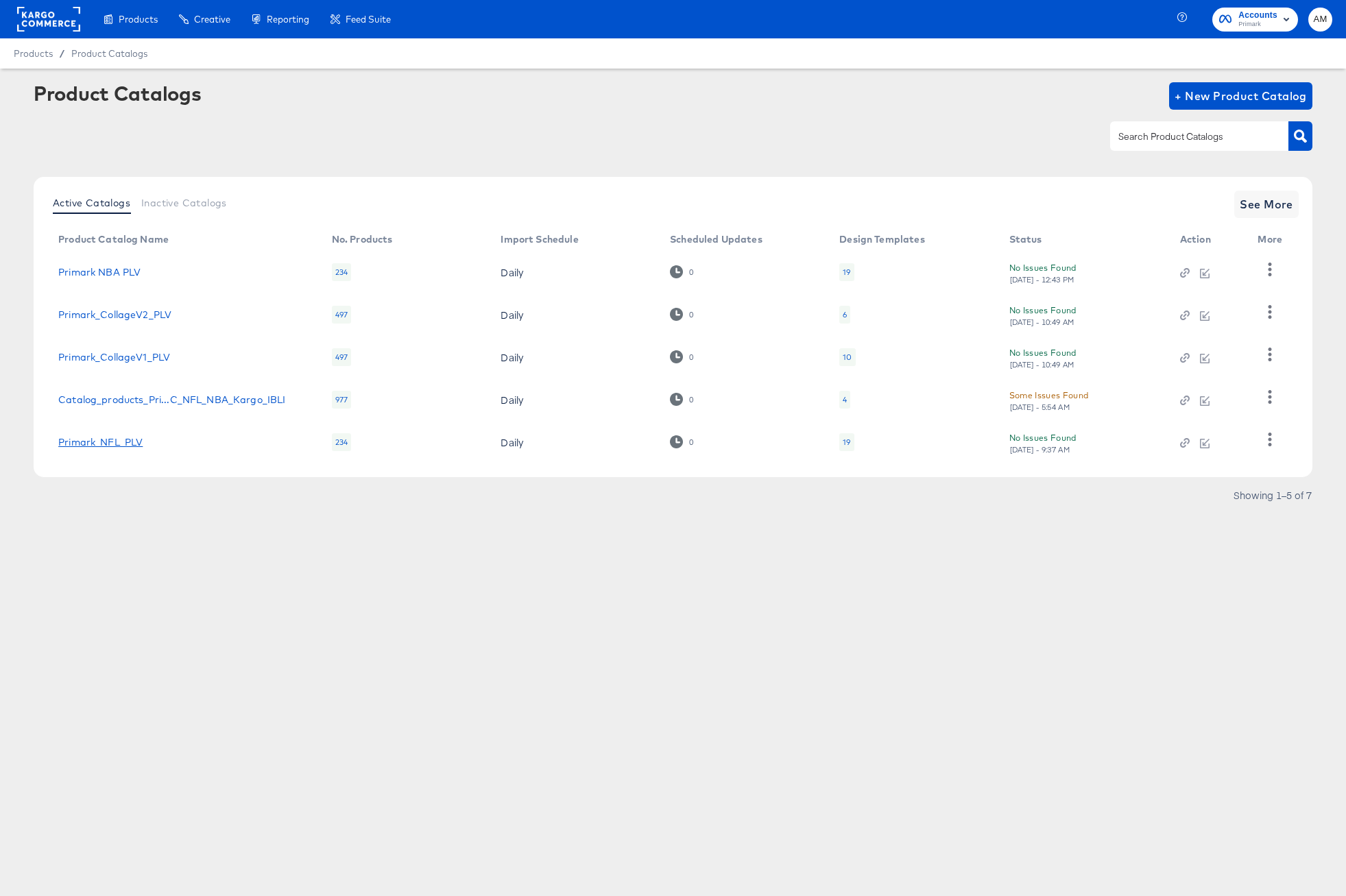
click at [140, 438] on link "Primark_NFL_PLV" at bounding box center [100, 442] width 85 height 11
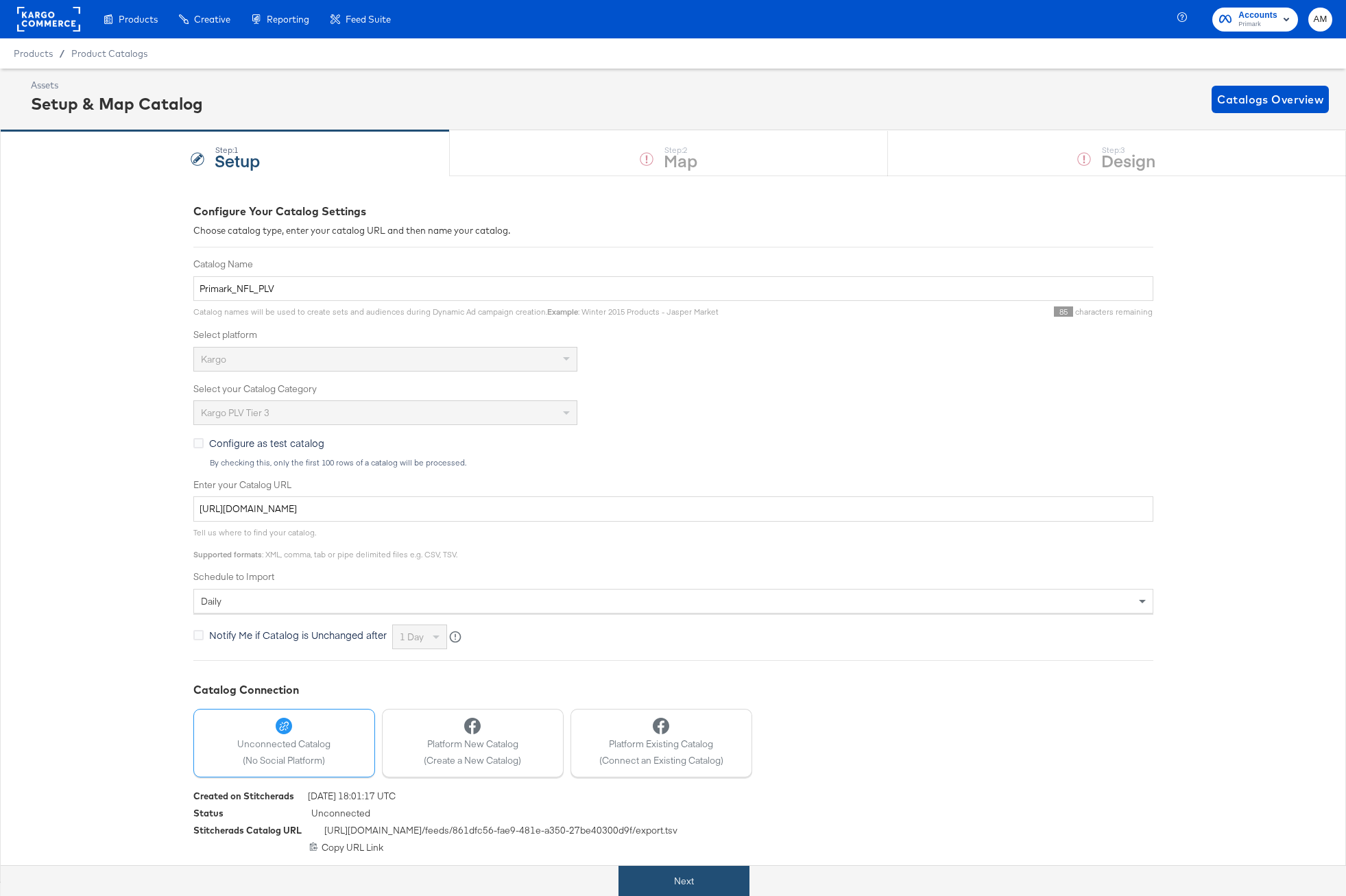
click at [729, 875] on button "Next" at bounding box center [684, 881] width 131 height 31
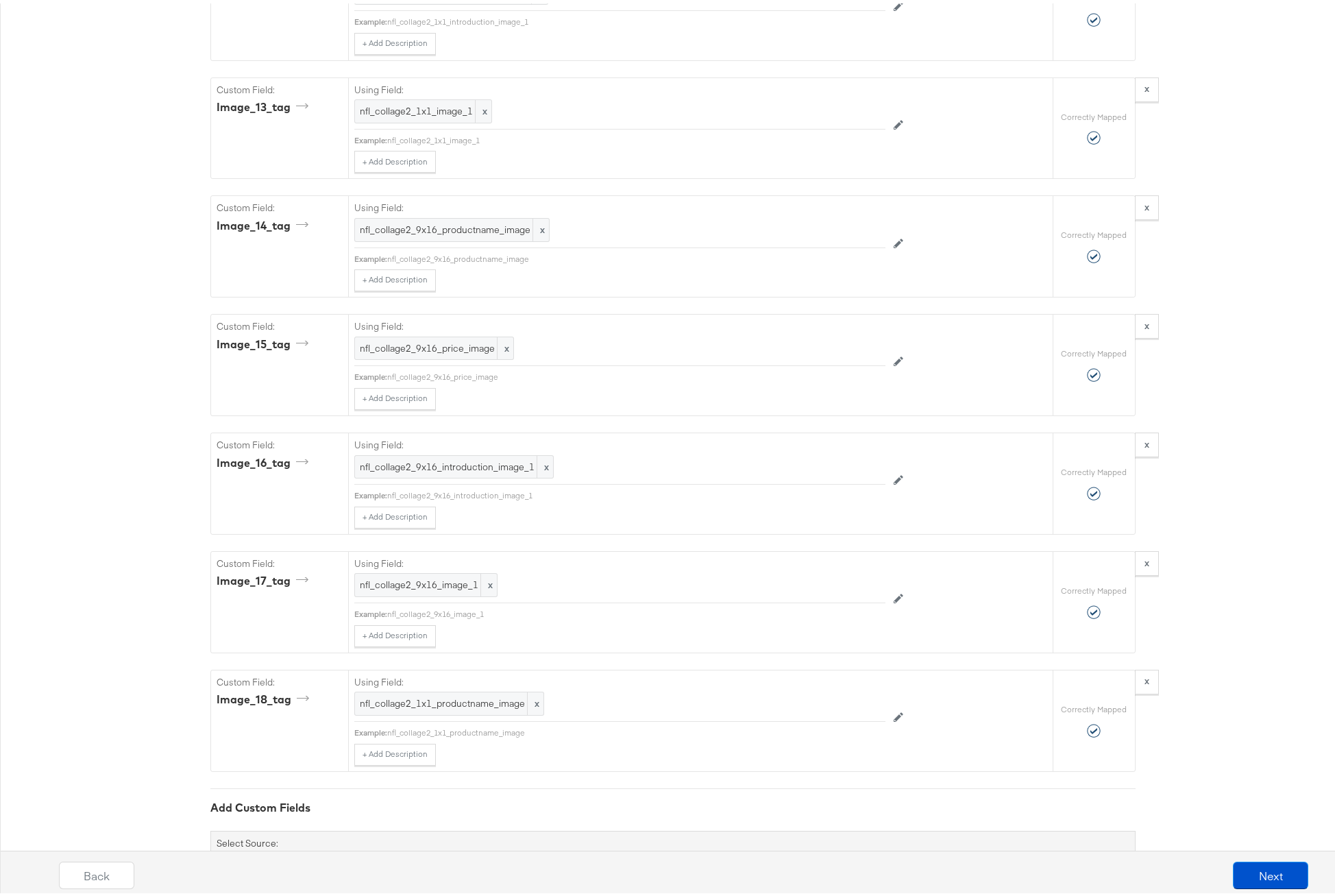
scroll to position [2452, 0]
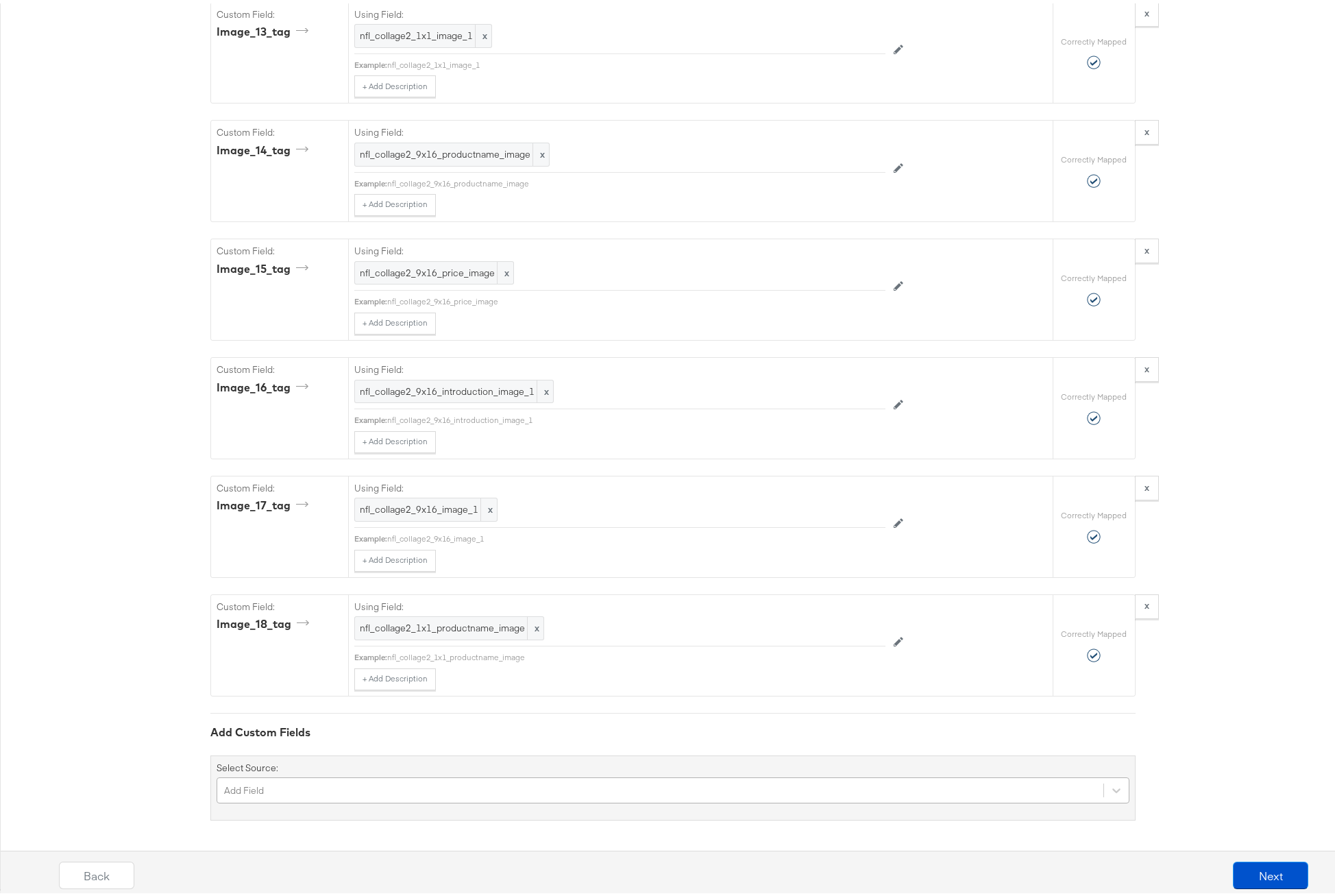
click at [316, 784] on div "Add Field" at bounding box center [673, 787] width 913 height 26
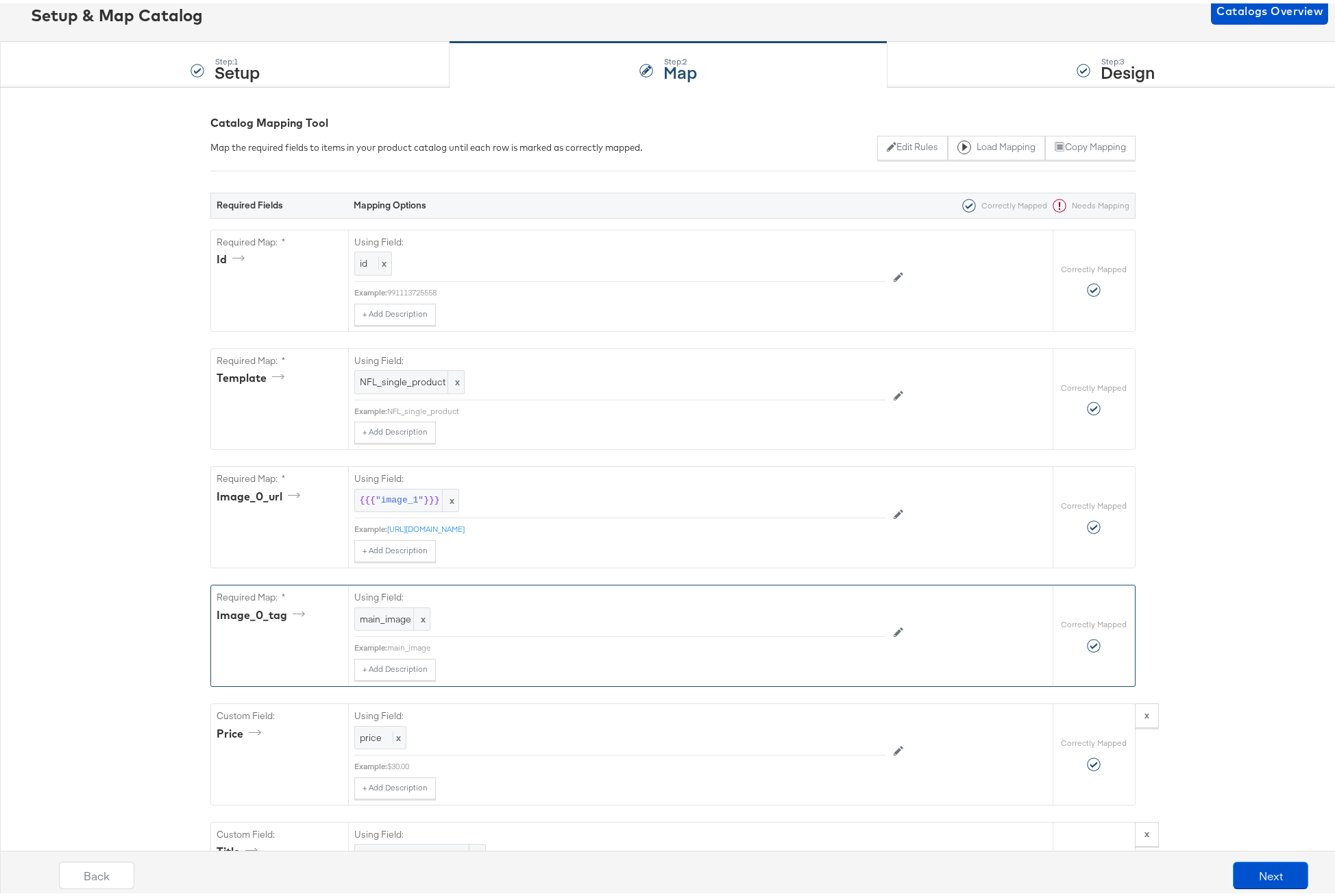
scroll to position [100, 0]
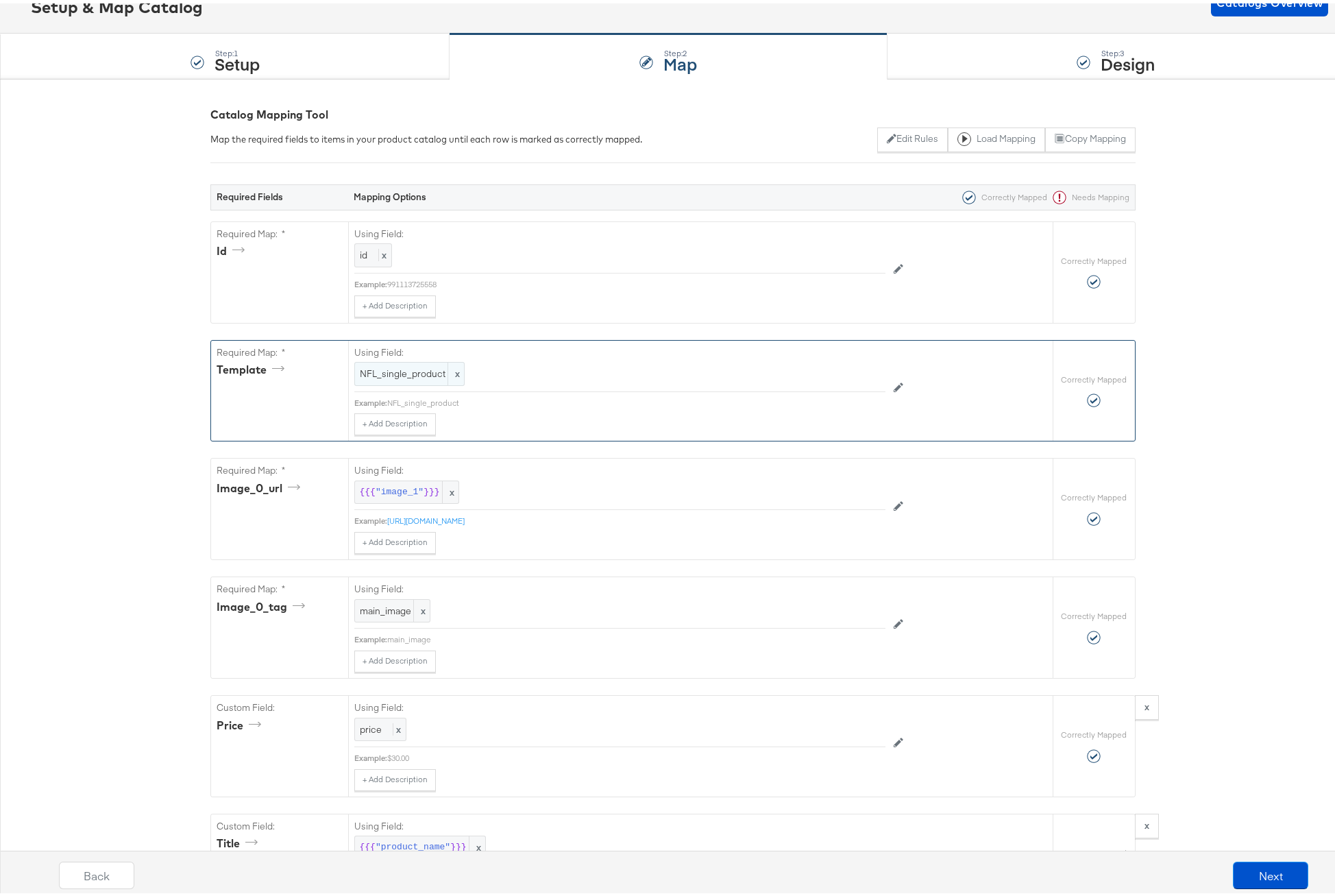
type input "i"
click at [400, 373] on span "NFL_single_product" at bounding box center [409, 371] width 100 height 13
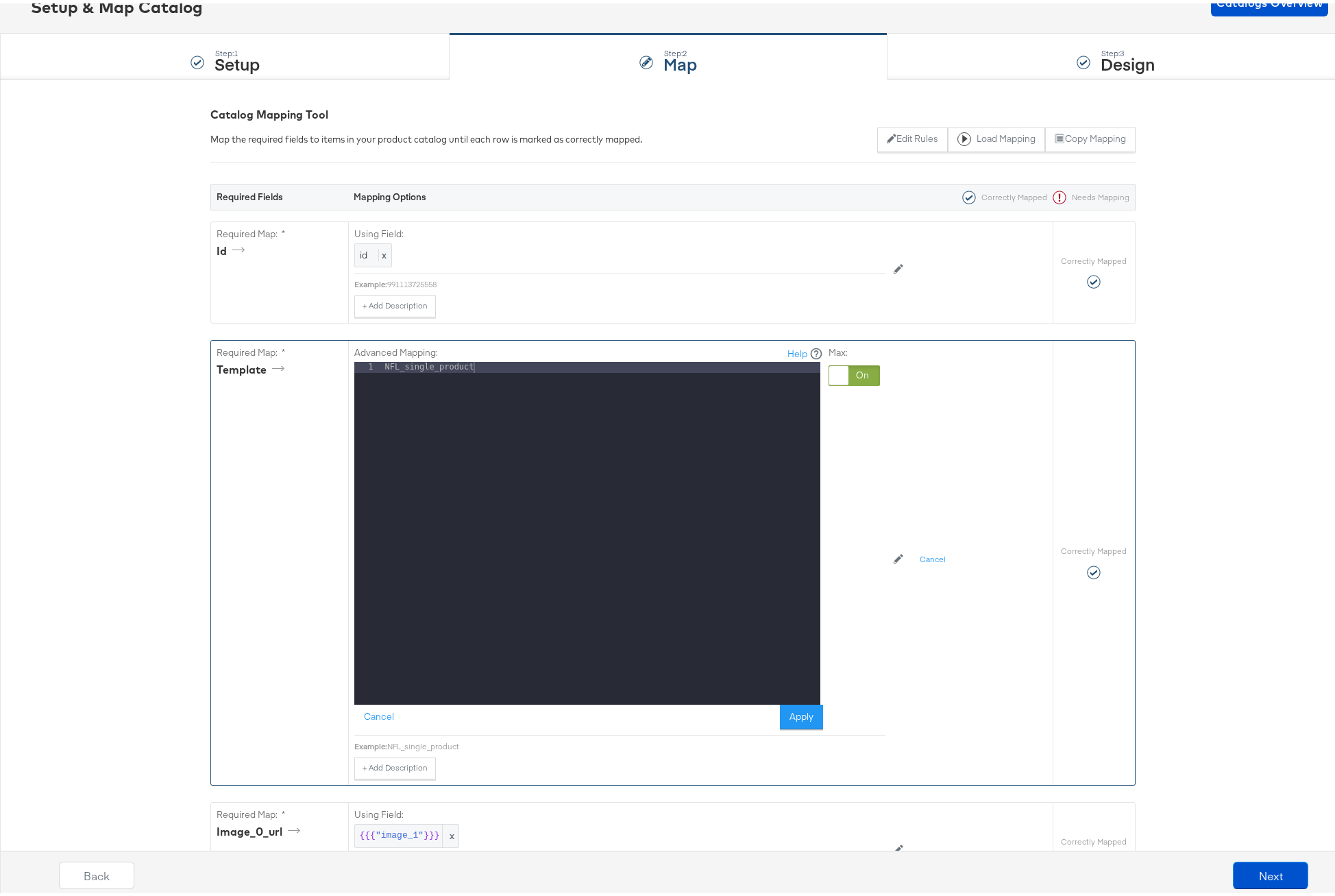
click at [858, 374] on div at bounding box center [854, 372] width 51 height 21
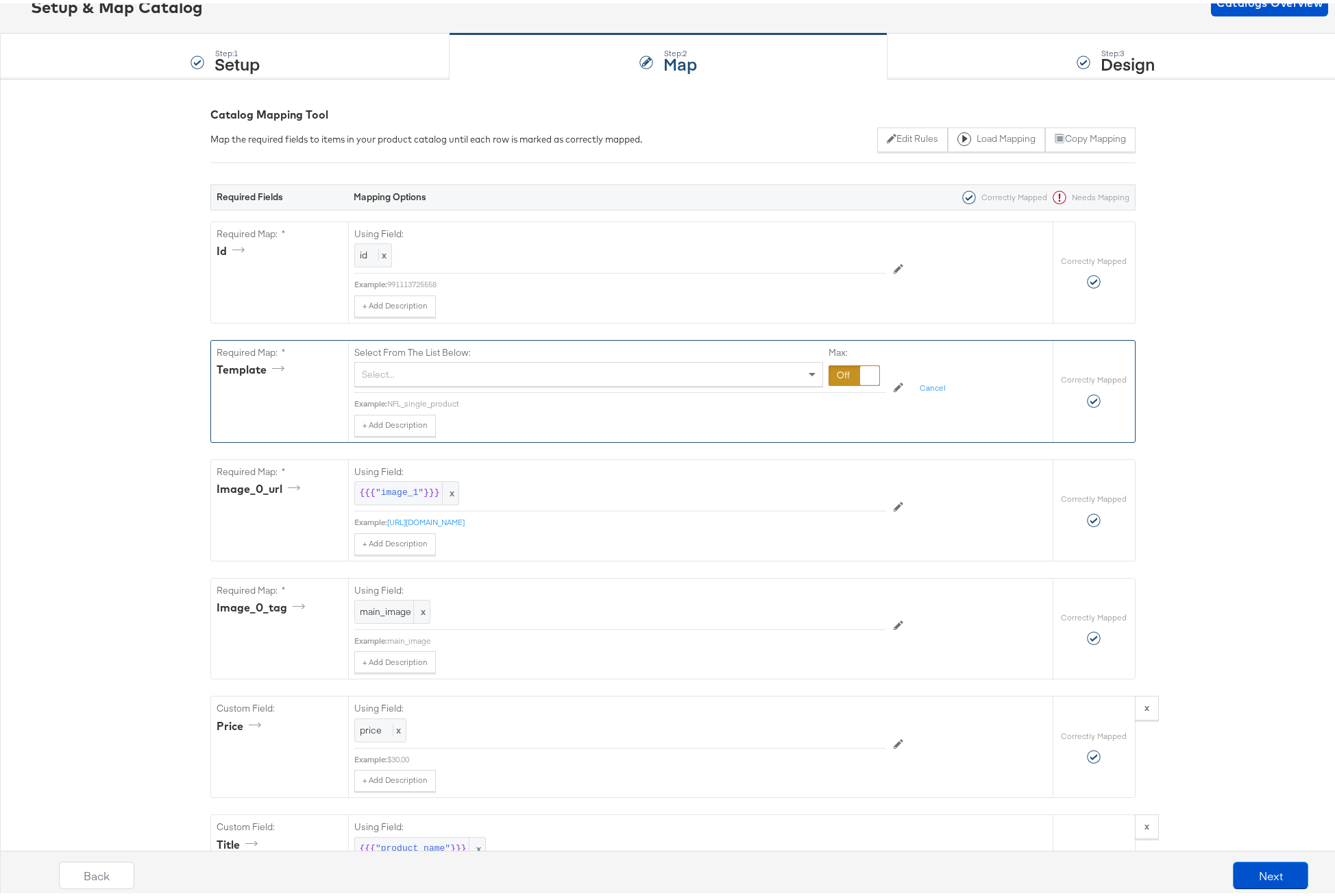
click at [442, 369] on div "Select..." at bounding box center [588, 371] width 467 height 23
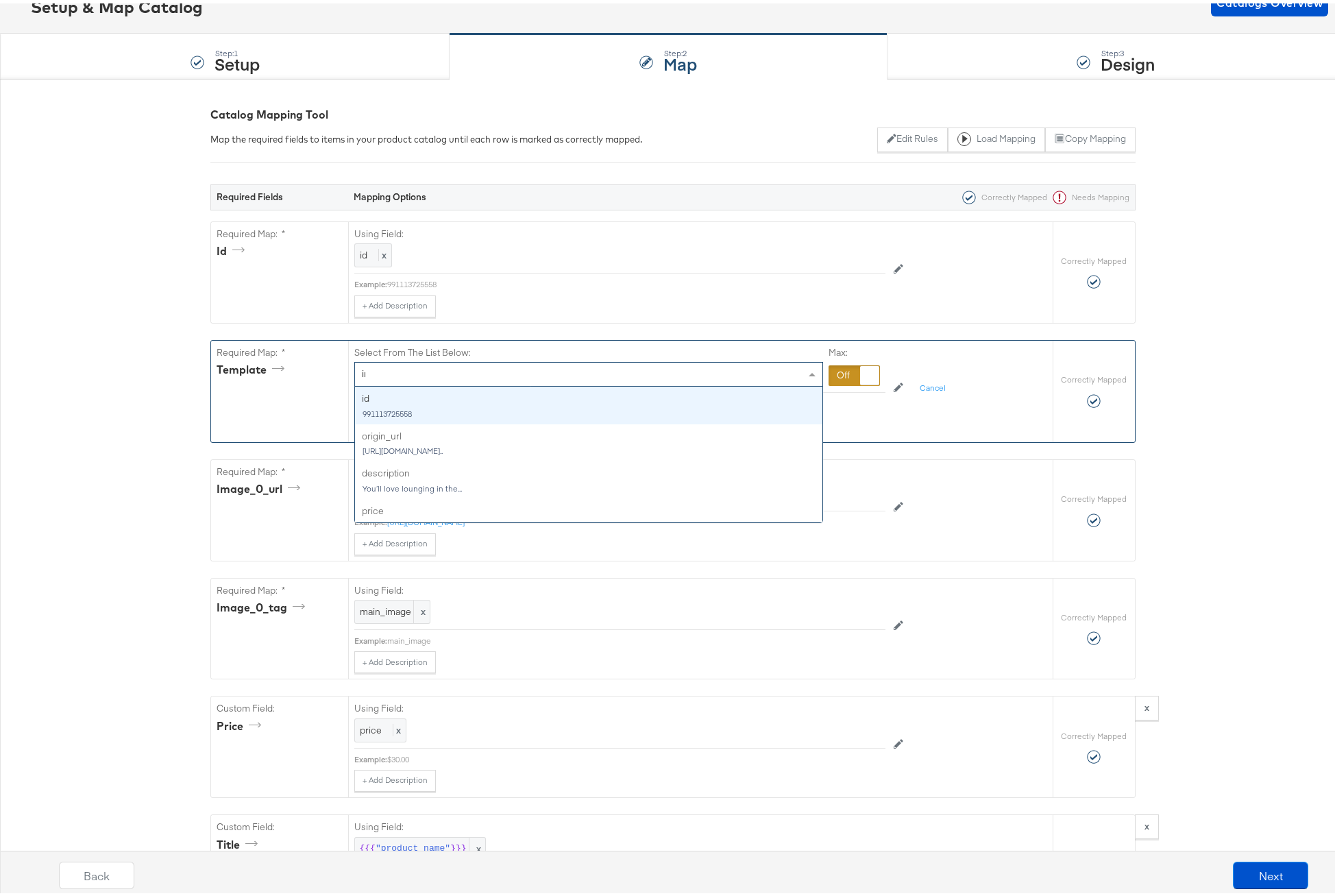
type input "int"
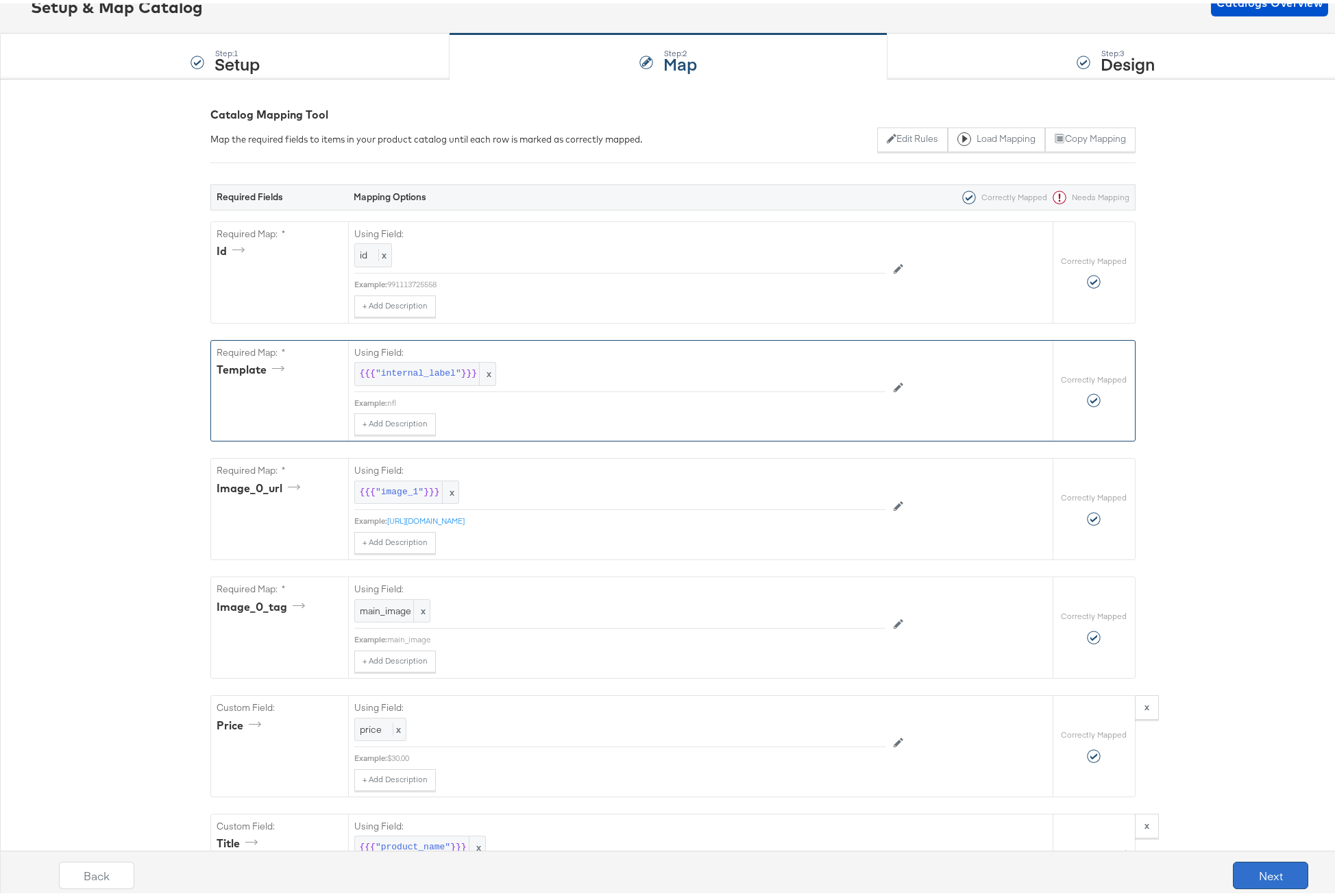
click at [1245, 870] on button "Next" at bounding box center [1270, 871] width 76 height 27
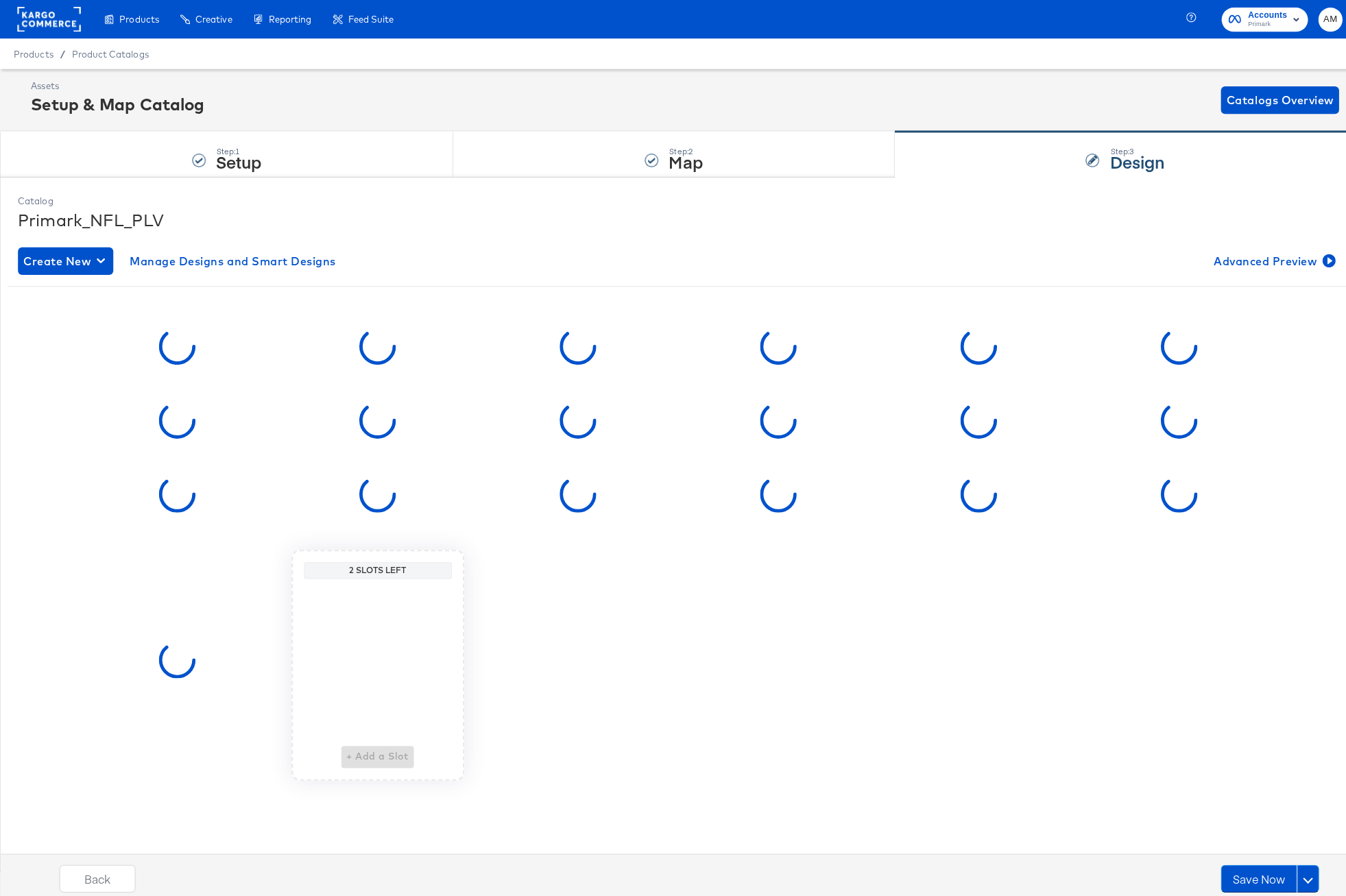
scroll to position [0, 0]
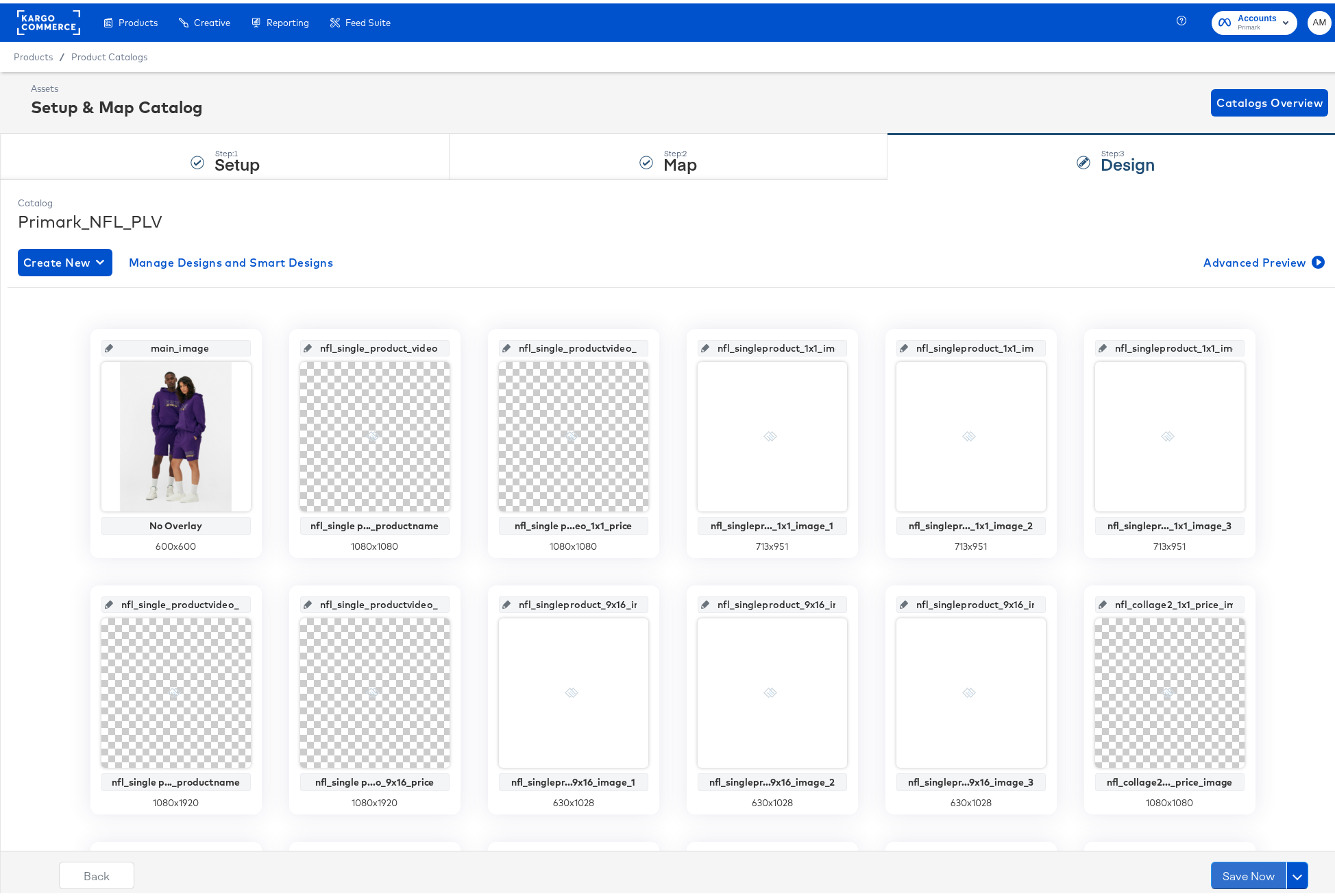
click at [1245, 870] on button "Save Now" at bounding box center [1248, 871] width 76 height 27
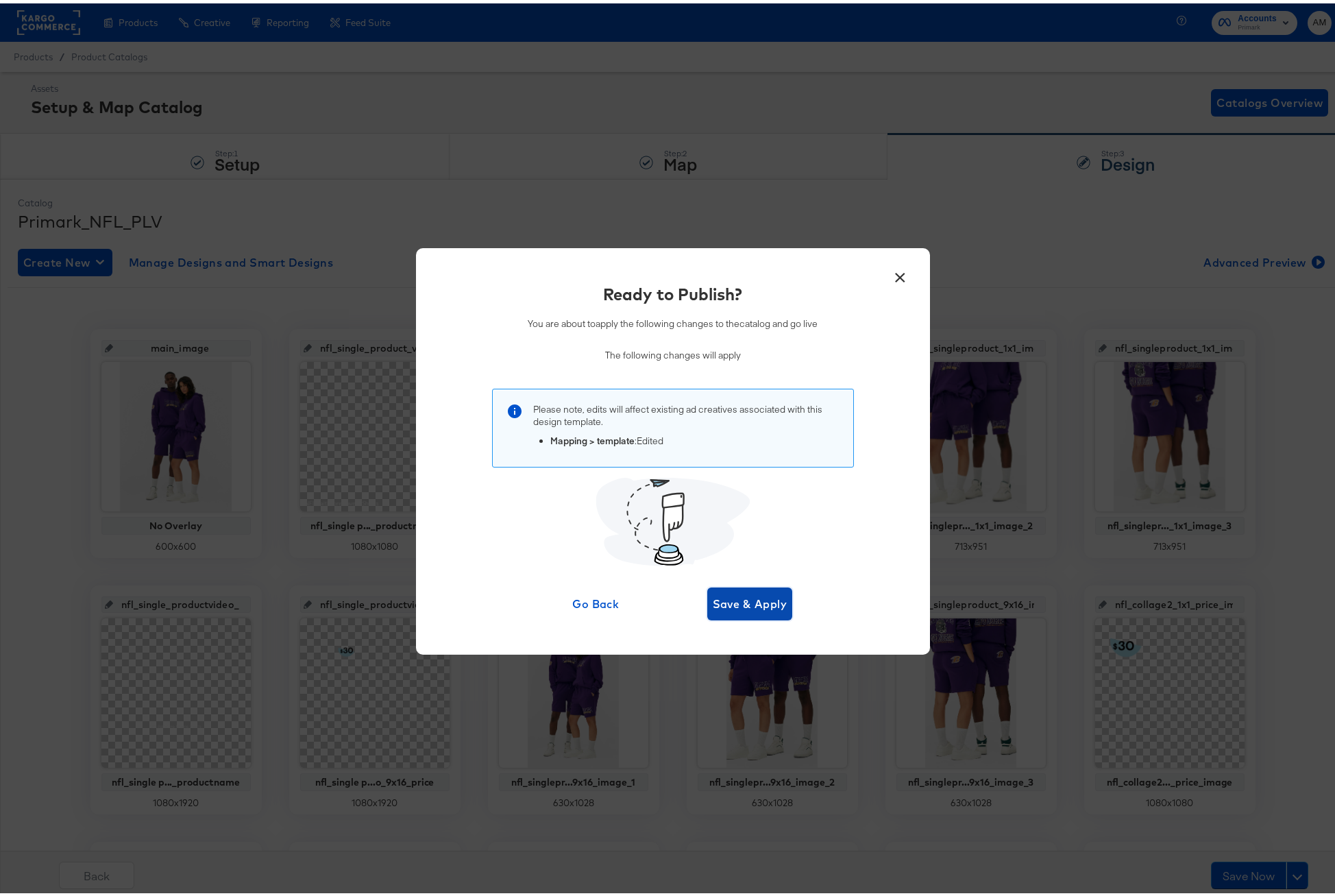
click at [748, 603] on span "Save & Apply" at bounding box center [750, 600] width 75 height 19
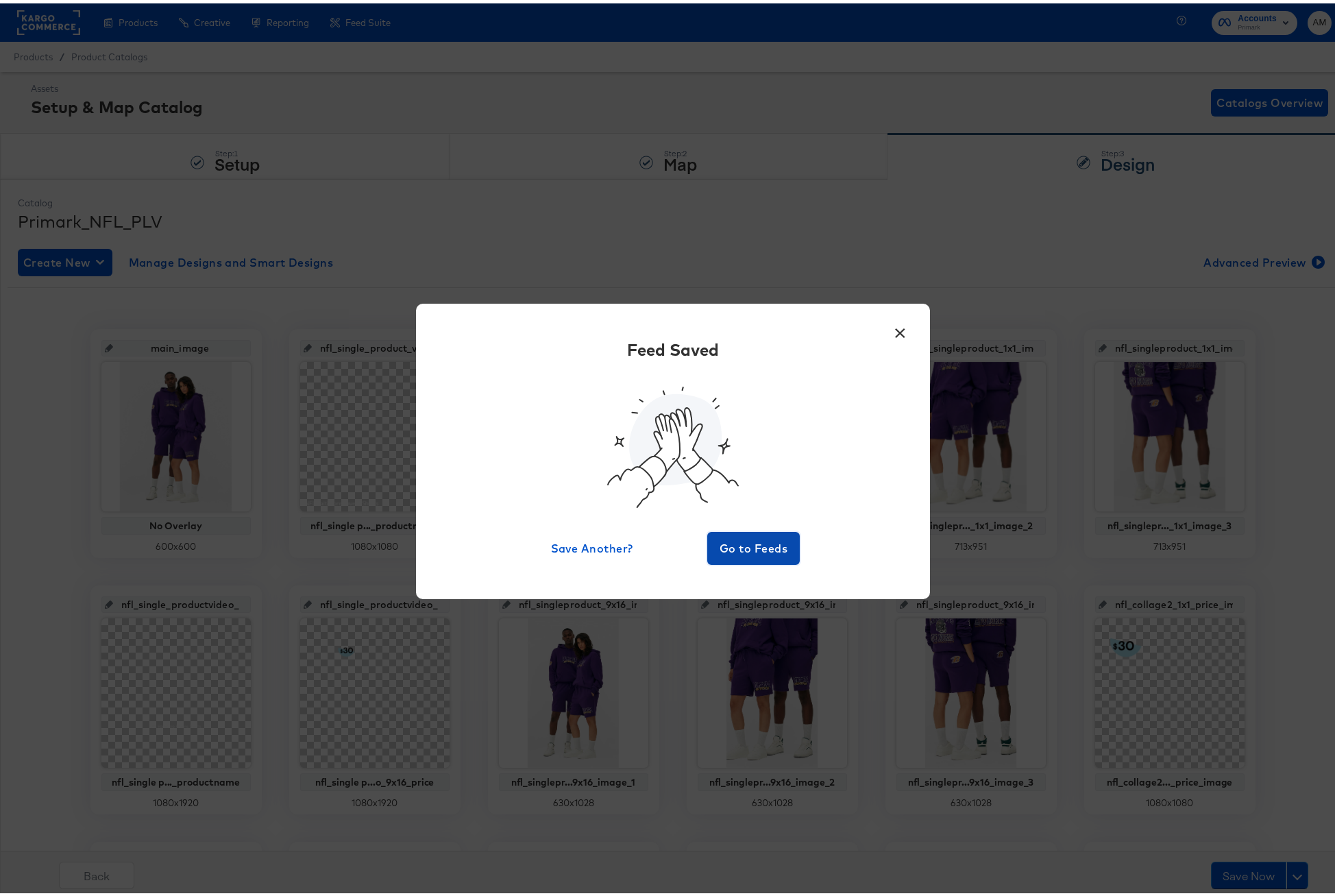
click at [743, 536] on span "Go to Feeds" at bounding box center [753, 545] width 82 height 19
